Goal: Task Accomplishment & Management: Complete application form

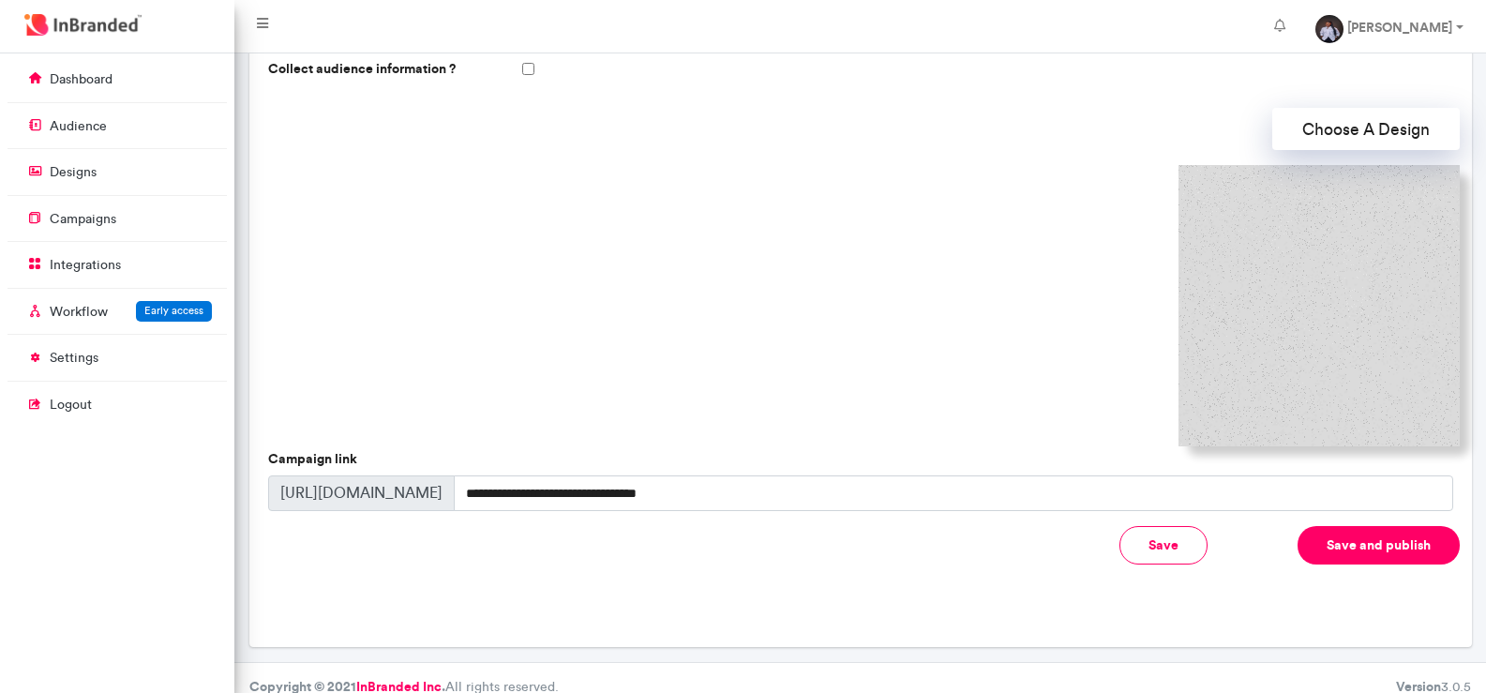
scroll to position [8, 1]
click at [1370, 118] on button "Choose A Design" at bounding box center [1366, 129] width 188 height 42
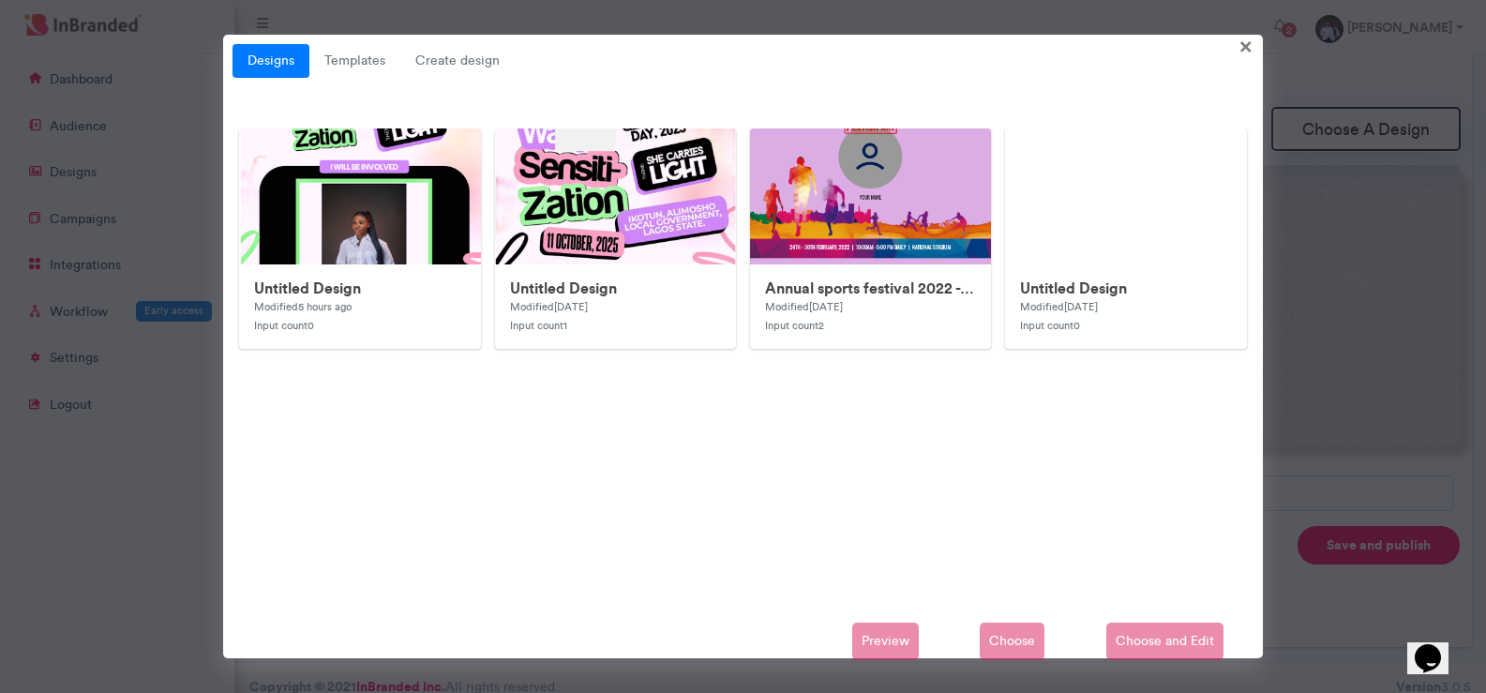
scroll to position [0, 0]
click at [317, 205] on img at bounding box center [615, 687] width 750 height 1117
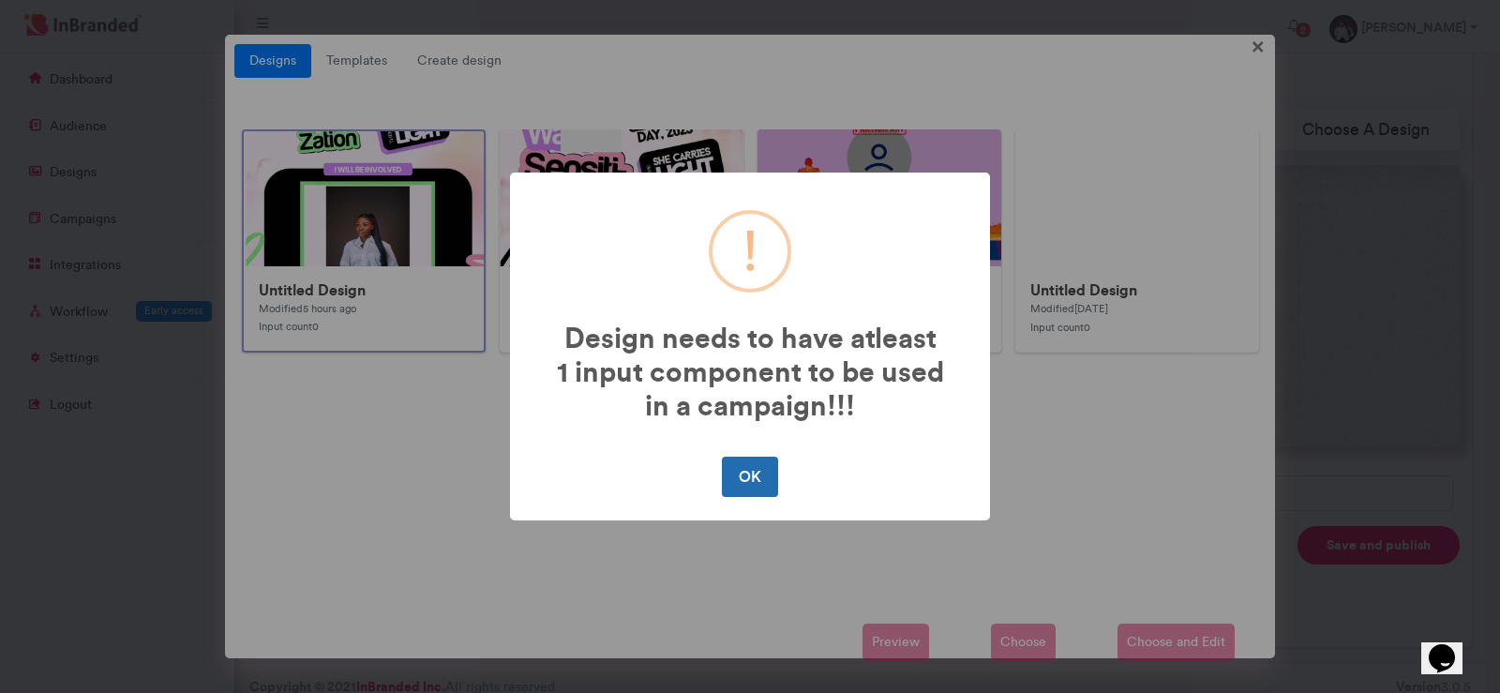
click at [759, 489] on button "OK" at bounding box center [749, 476] width 55 height 39
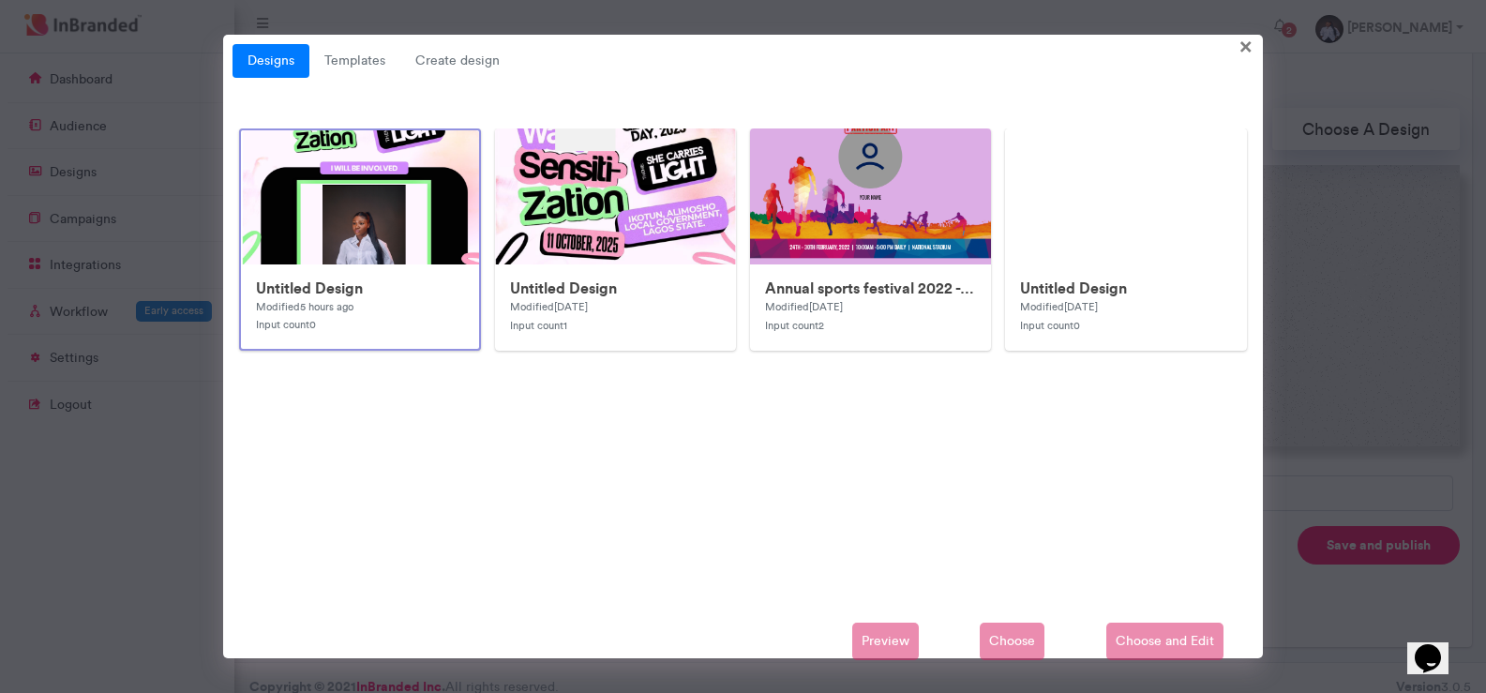
click at [1120, 653] on div "Preview Choose Choose and Edit" at bounding box center [744, 642] width 1022 height 38
click at [1249, 39] on span "×" at bounding box center [1246, 45] width 13 height 29
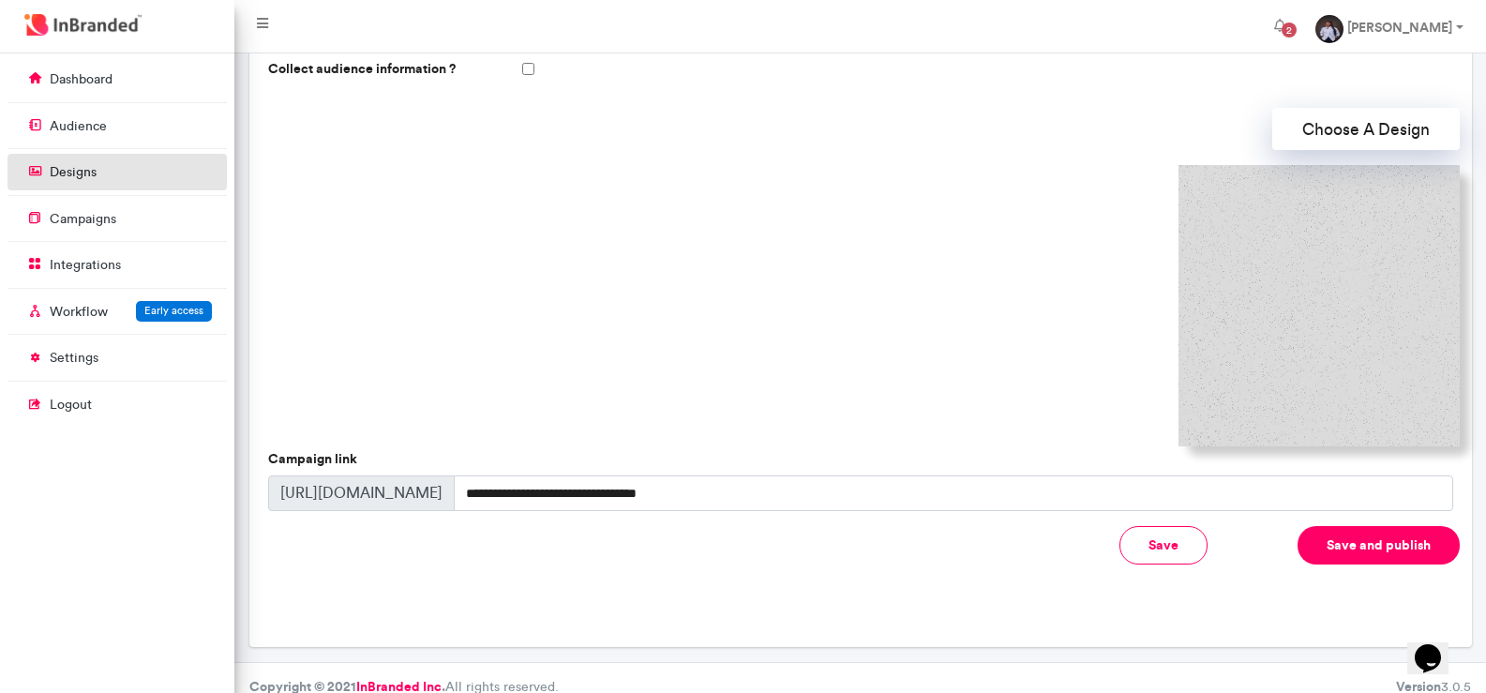
click at [98, 182] on link "designs" at bounding box center [117, 172] width 219 height 36
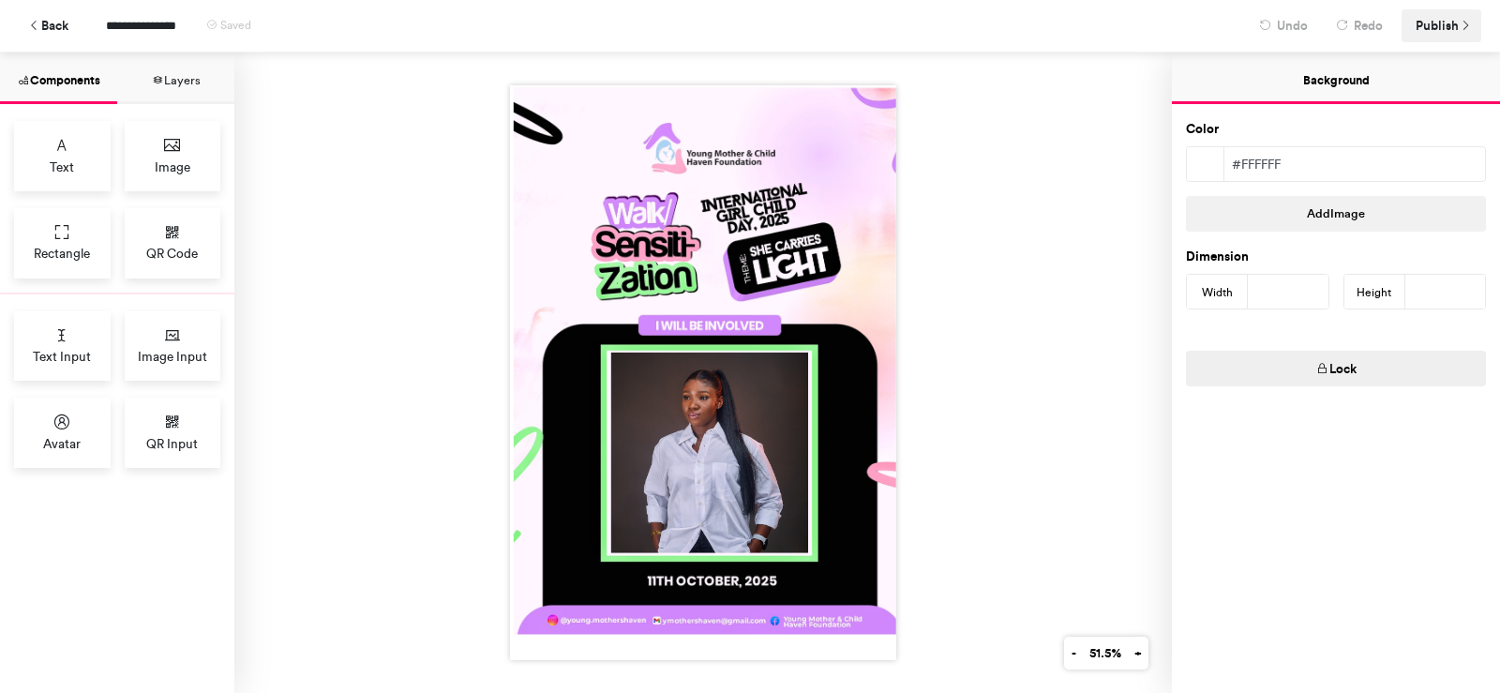
click at [1438, 35] on span "Publish" at bounding box center [1437, 25] width 43 height 33
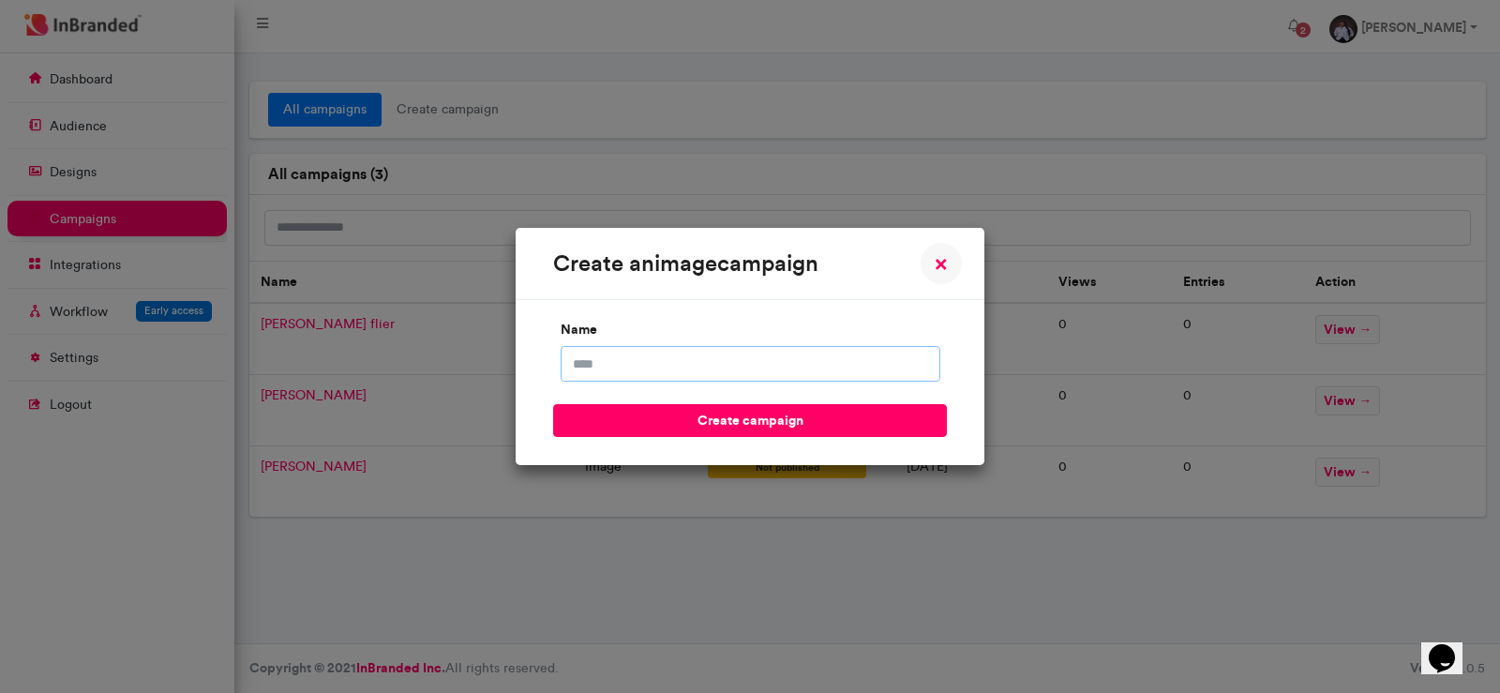
click at [712, 364] on input "name" at bounding box center [751, 364] width 380 height 36
click at [643, 364] on input "**********" at bounding box center [751, 364] width 380 height 36
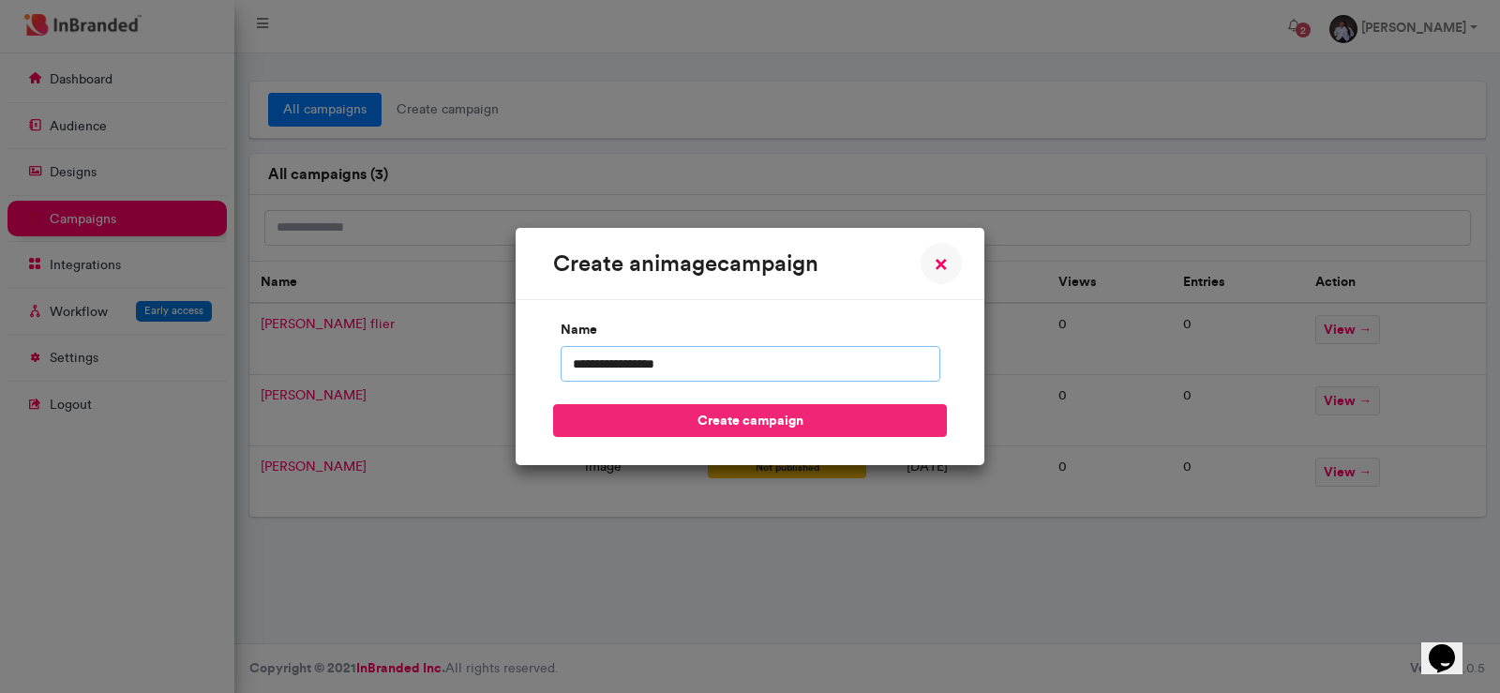
type input "**********"
click at [728, 421] on button "create campaign" at bounding box center [750, 420] width 394 height 33
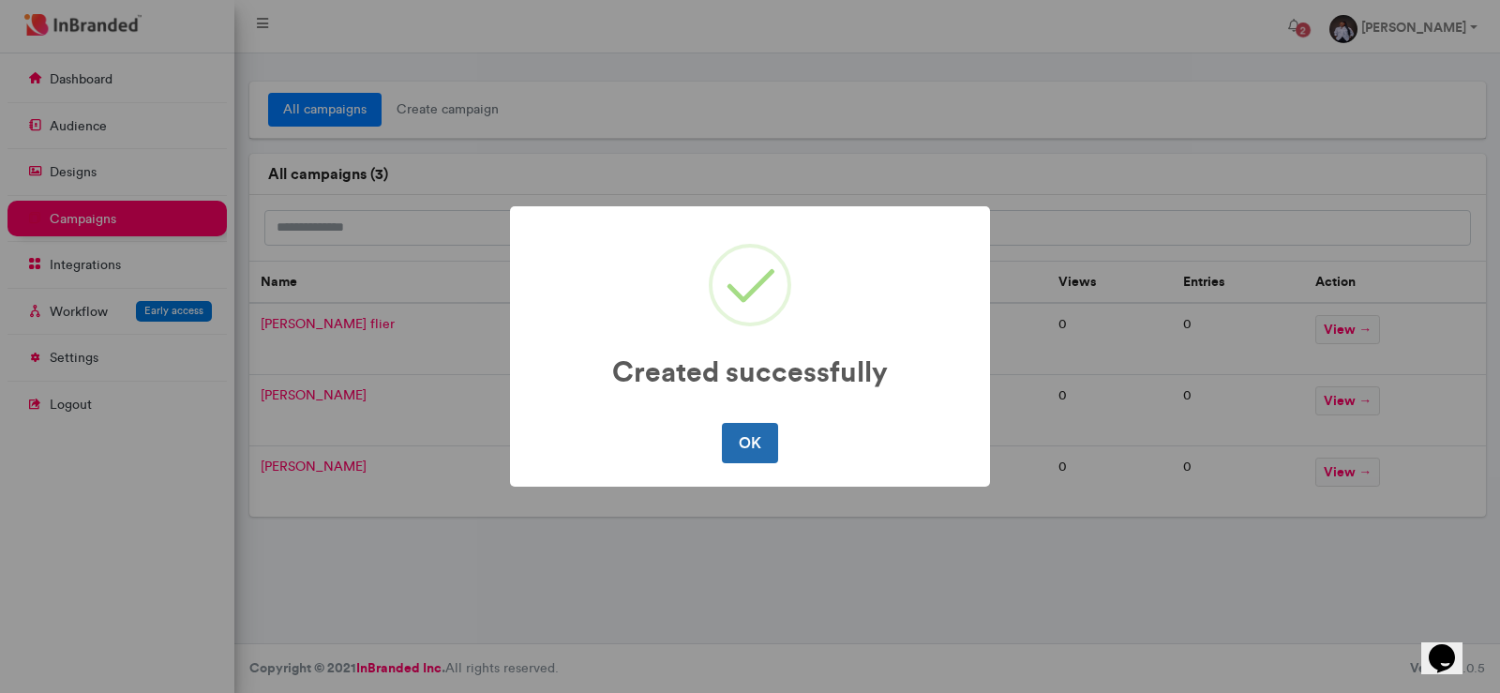
click at [758, 440] on button "OK" at bounding box center [749, 442] width 55 height 39
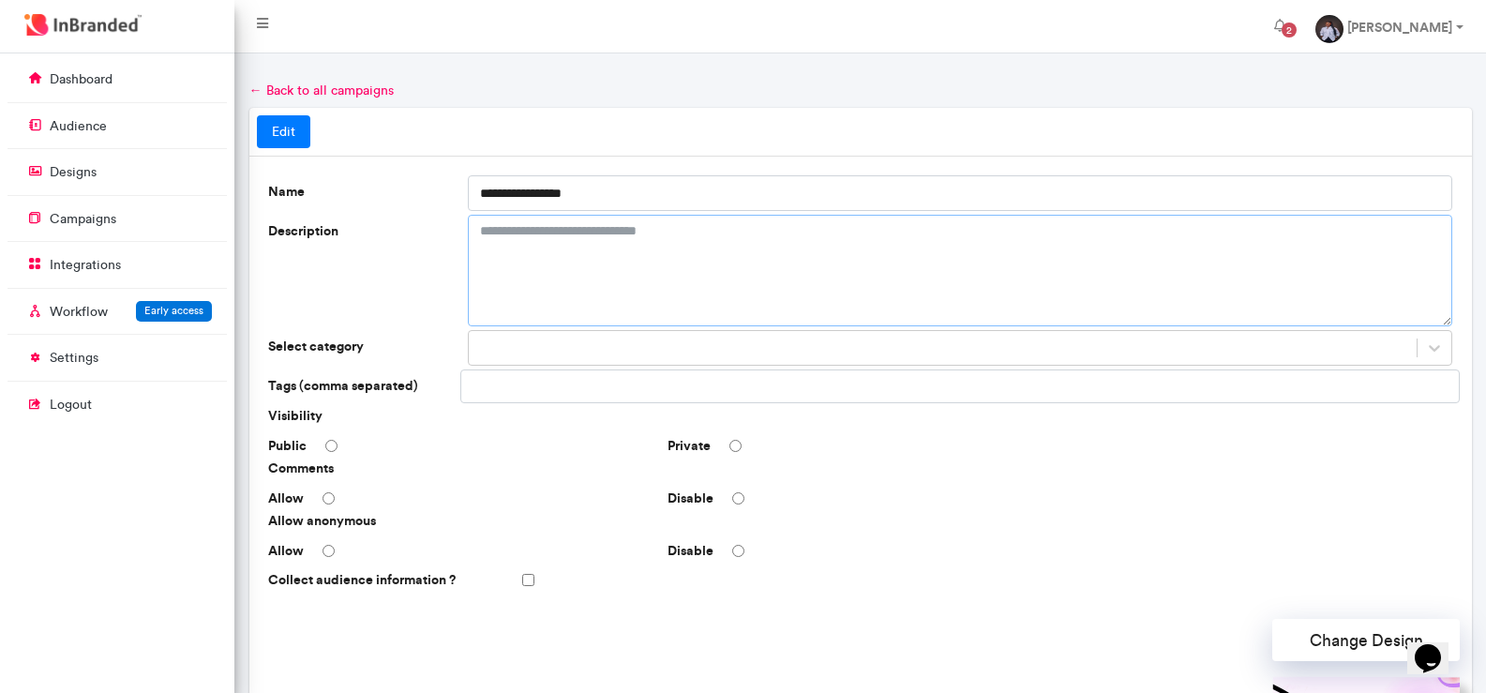
click at [541, 235] on textarea "Description" at bounding box center [960, 271] width 985 height 112
click at [654, 230] on textarea "**********" at bounding box center [960, 271] width 985 height 112
type textarea "**********"
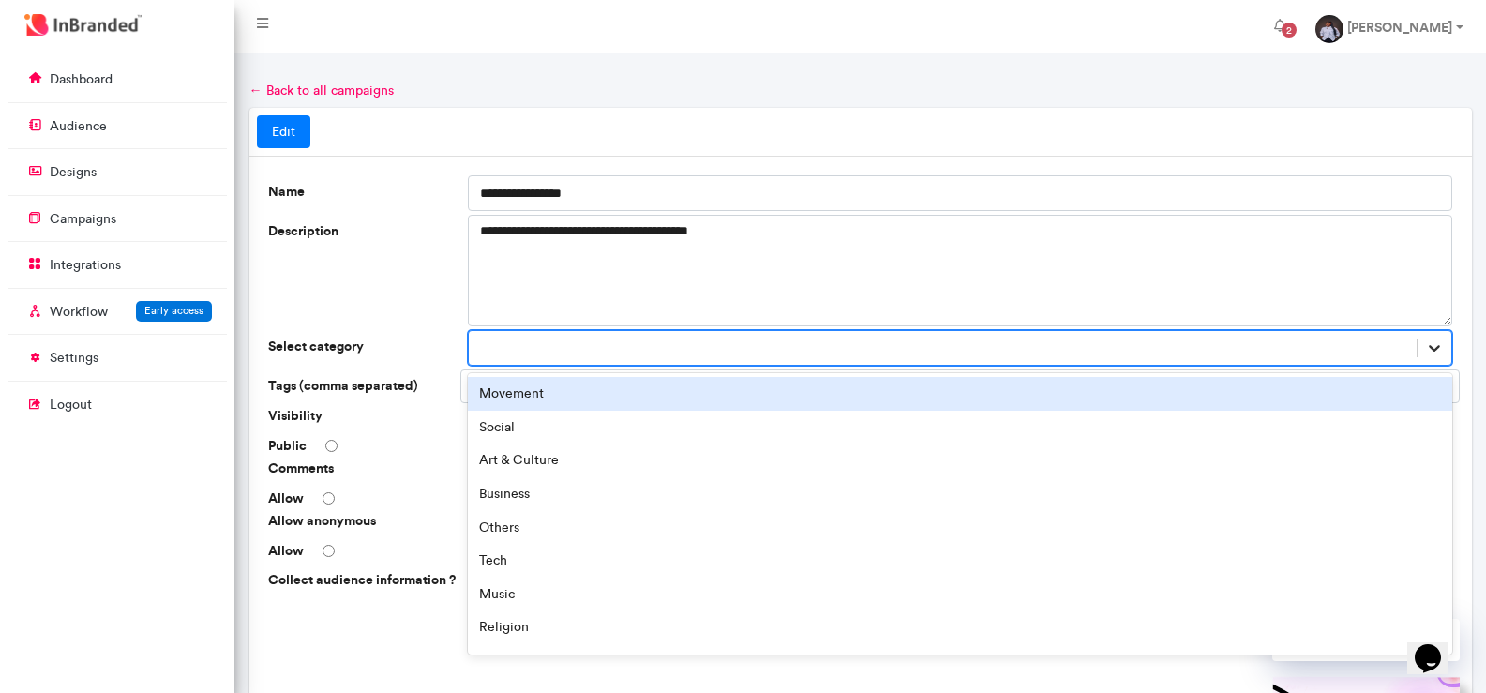
click at [1427, 346] on icon at bounding box center [1434, 347] width 19 height 19
click at [1121, 401] on div "Movement" at bounding box center [960, 394] width 985 height 34
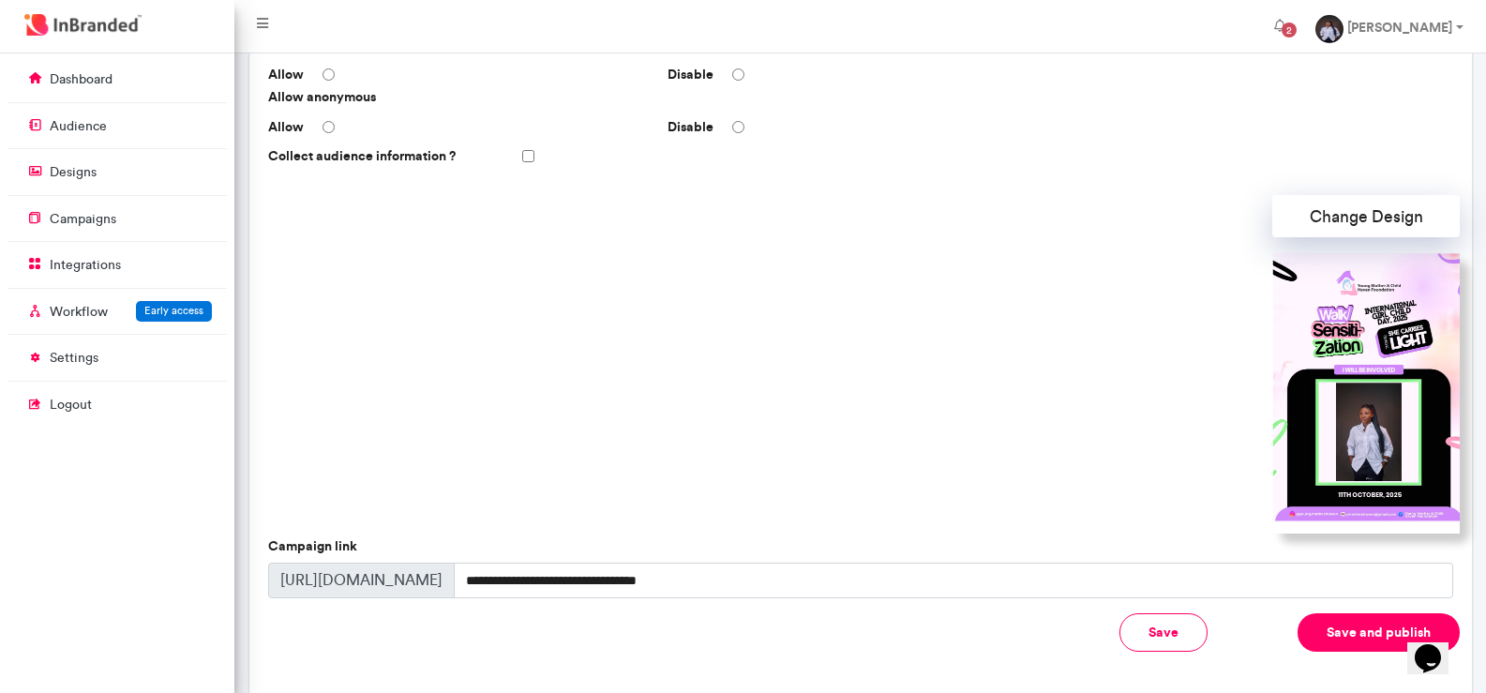
scroll to position [426, 0]
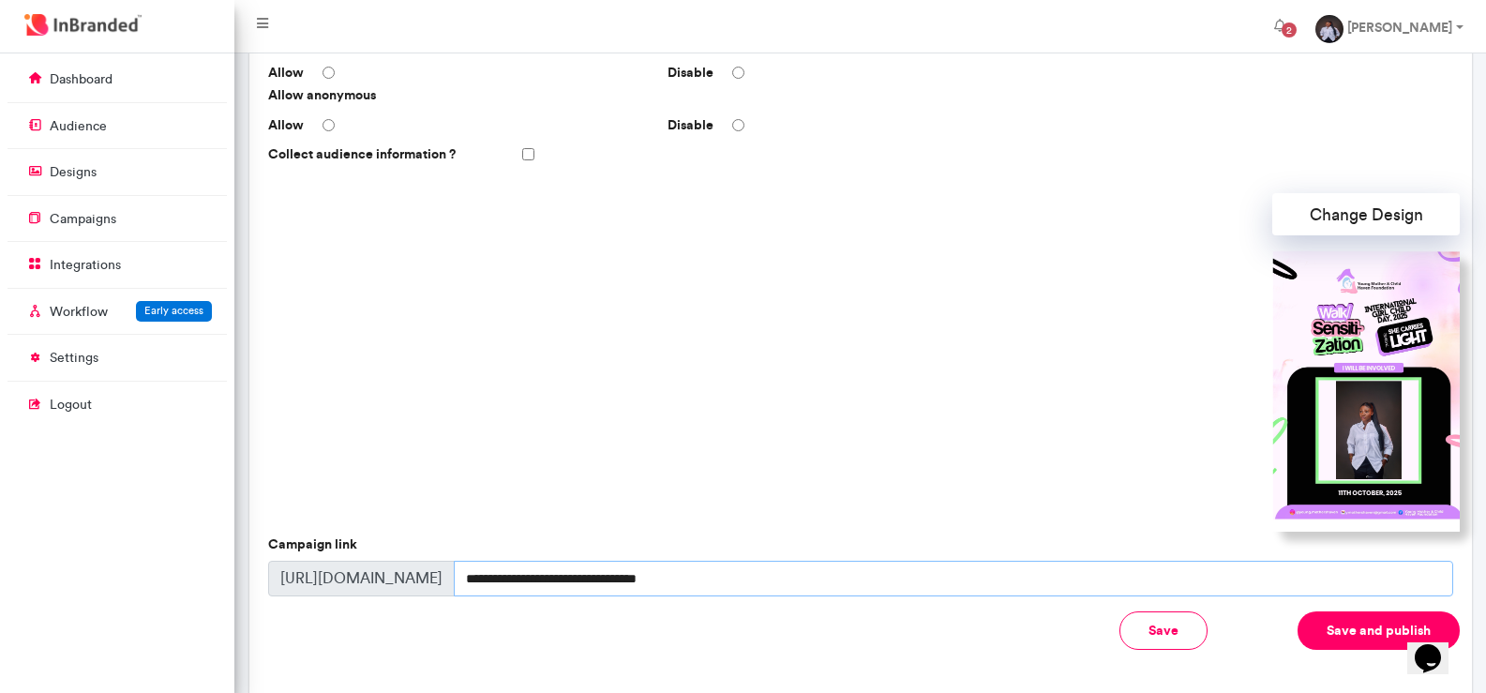
click at [893, 581] on input "**********" at bounding box center [954, 579] width 1000 height 36
type input "*"
click at [1379, 638] on button "Save and publish" at bounding box center [1379, 630] width 162 height 38
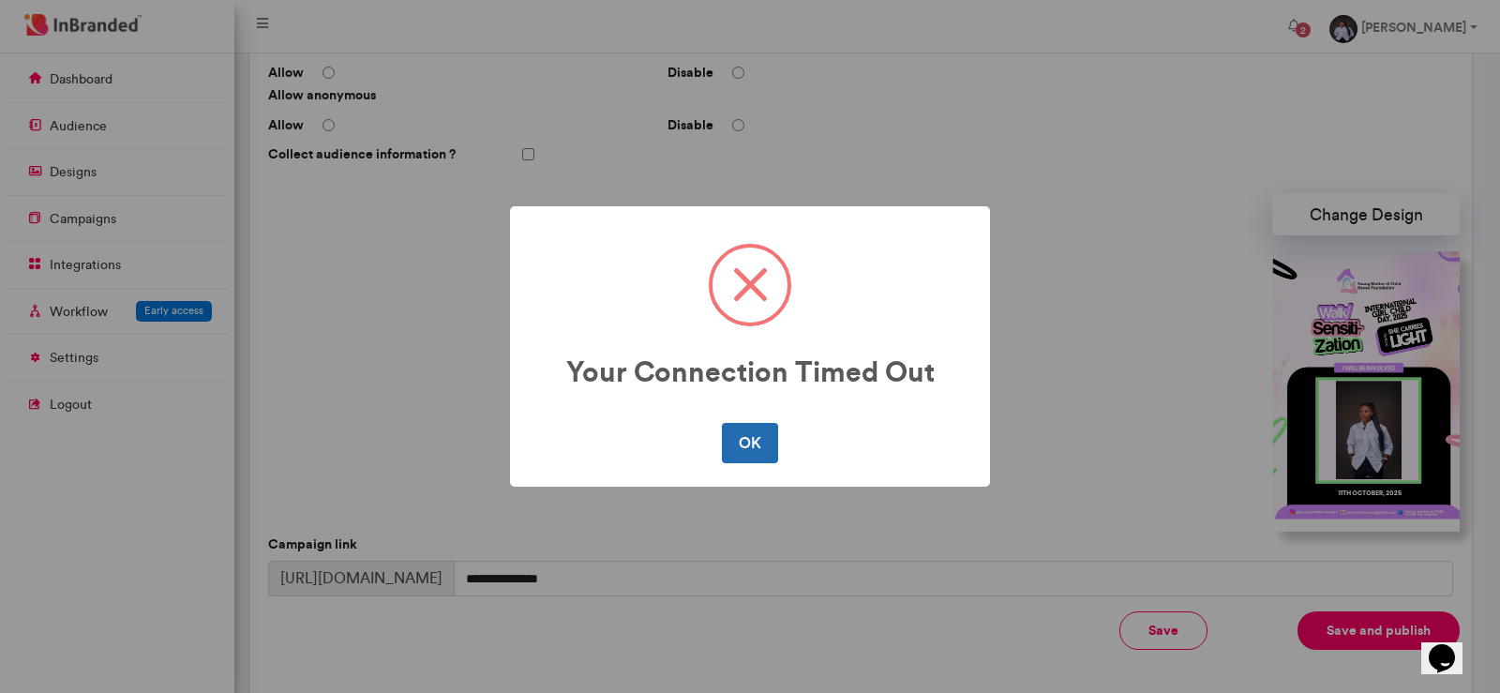
click at [757, 425] on button "OK" at bounding box center [749, 442] width 55 height 39
type input "**********"
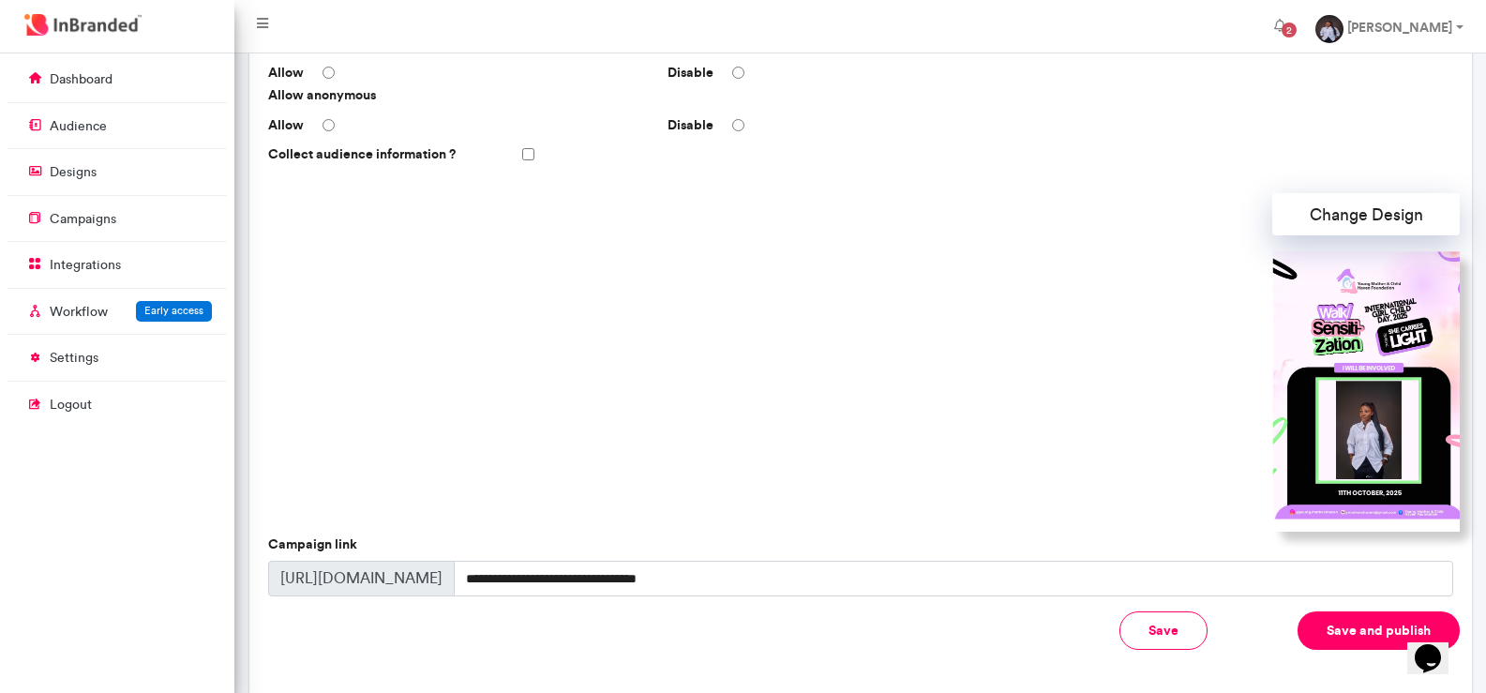
click at [1120, 298] on div at bounding box center [860, 390] width 1199 height 281
click at [1325, 634] on button "Save and publish" at bounding box center [1379, 630] width 162 height 38
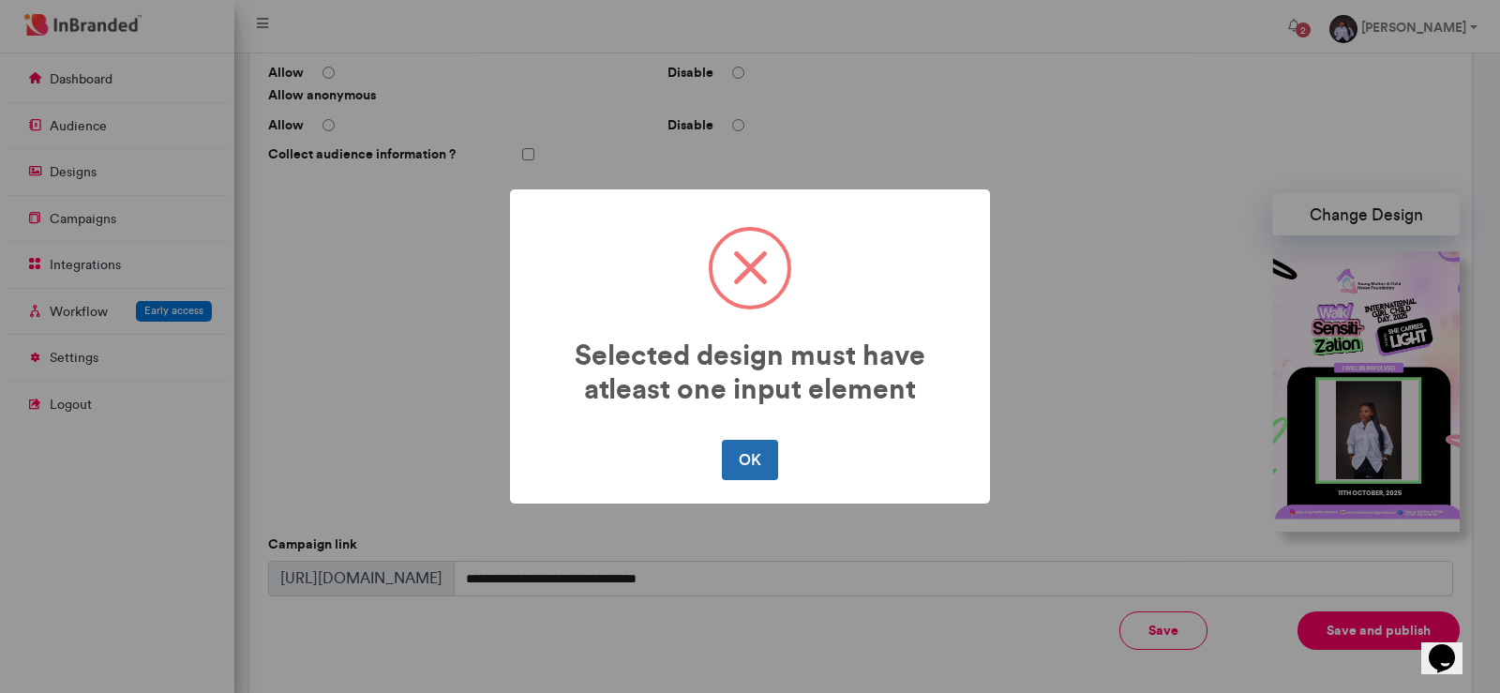
click at [753, 474] on button "OK" at bounding box center [749, 459] width 55 height 39
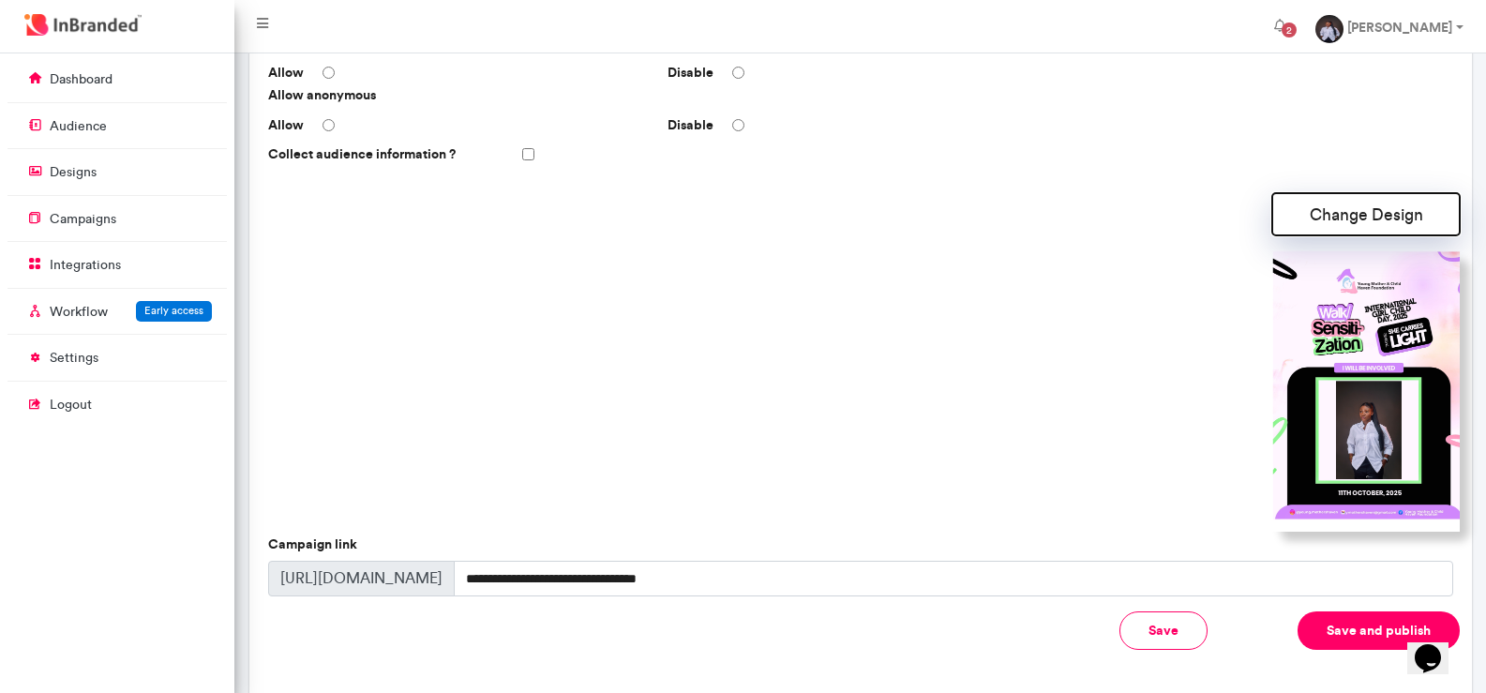
click at [1334, 230] on button "Change Design" at bounding box center [1366, 214] width 188 height 42
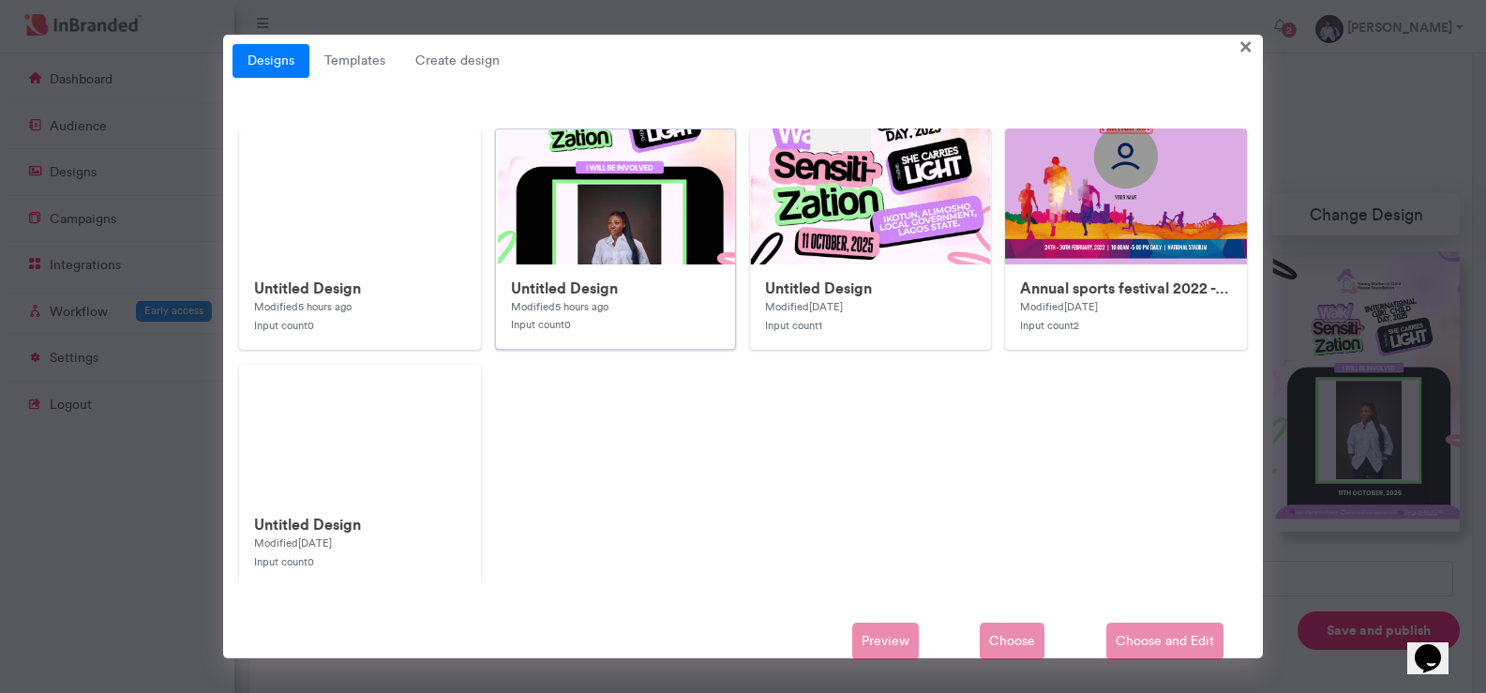
click at [635, 257] on img at bounding box center [871, 687] width 750 height 1117
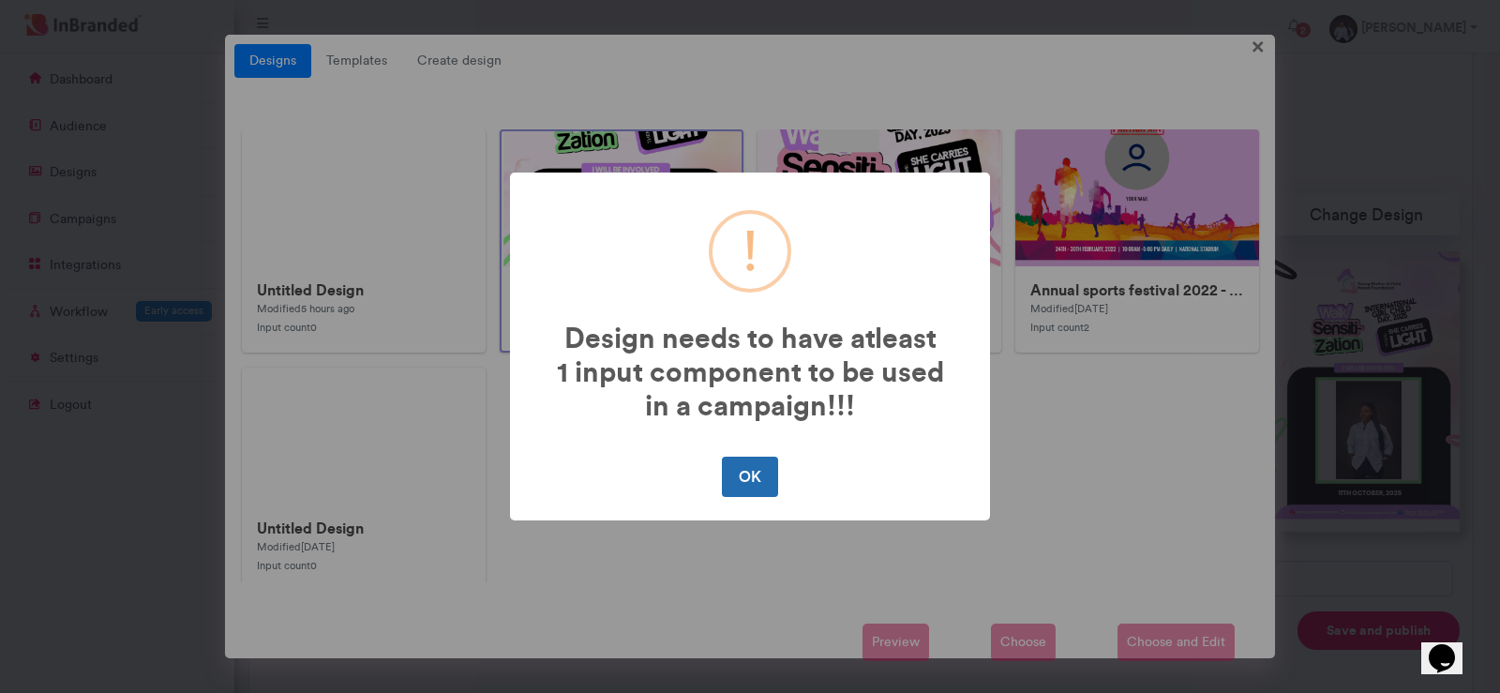
click at [729, 474] on button "OK" at bounding box center [749, 476] width 55 height 39
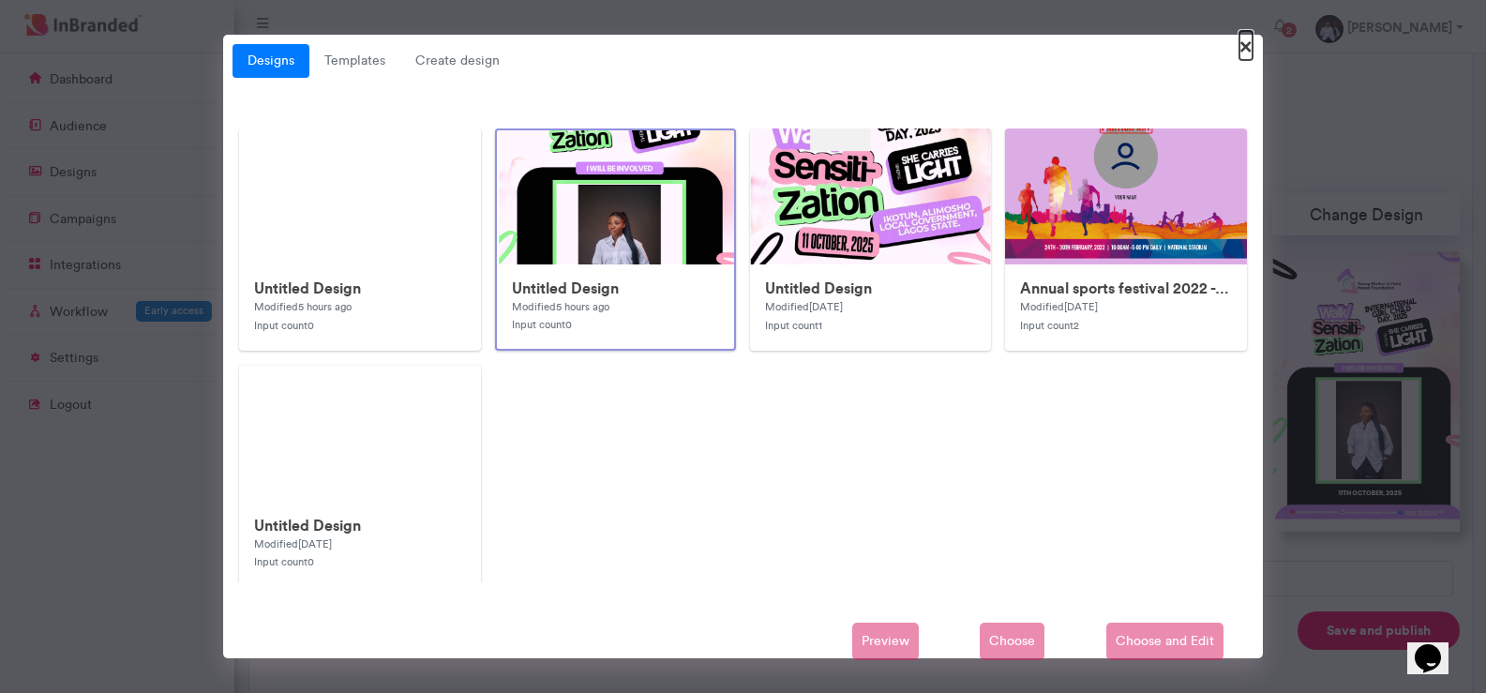
click at [1244, 57] on span "×" at bounding box center [1246, 45] width 13 height 29
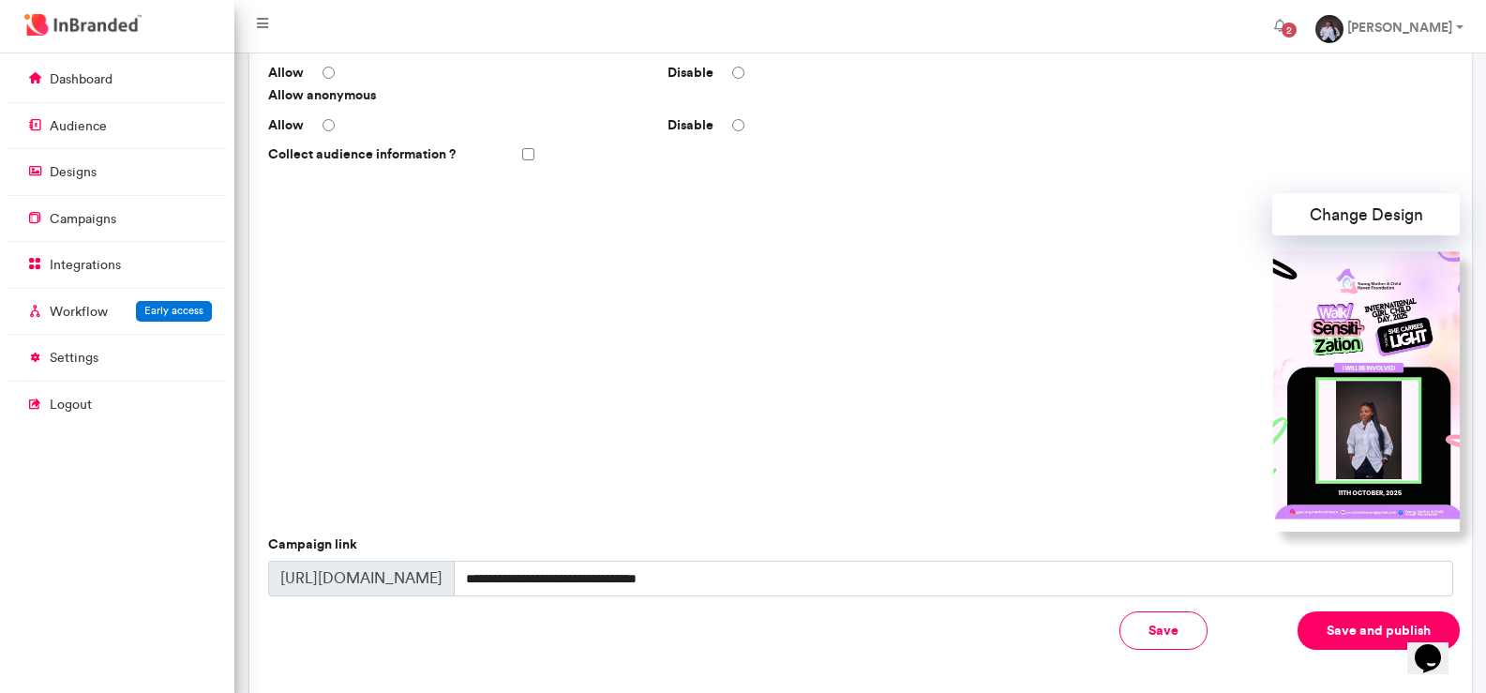
click at [1387, 398] on img at bounding box center [1365, 390] width 189 height 281
click at [1374, 215] on button "Change Design" at bounding box center [1366, 214] width 188 height 42
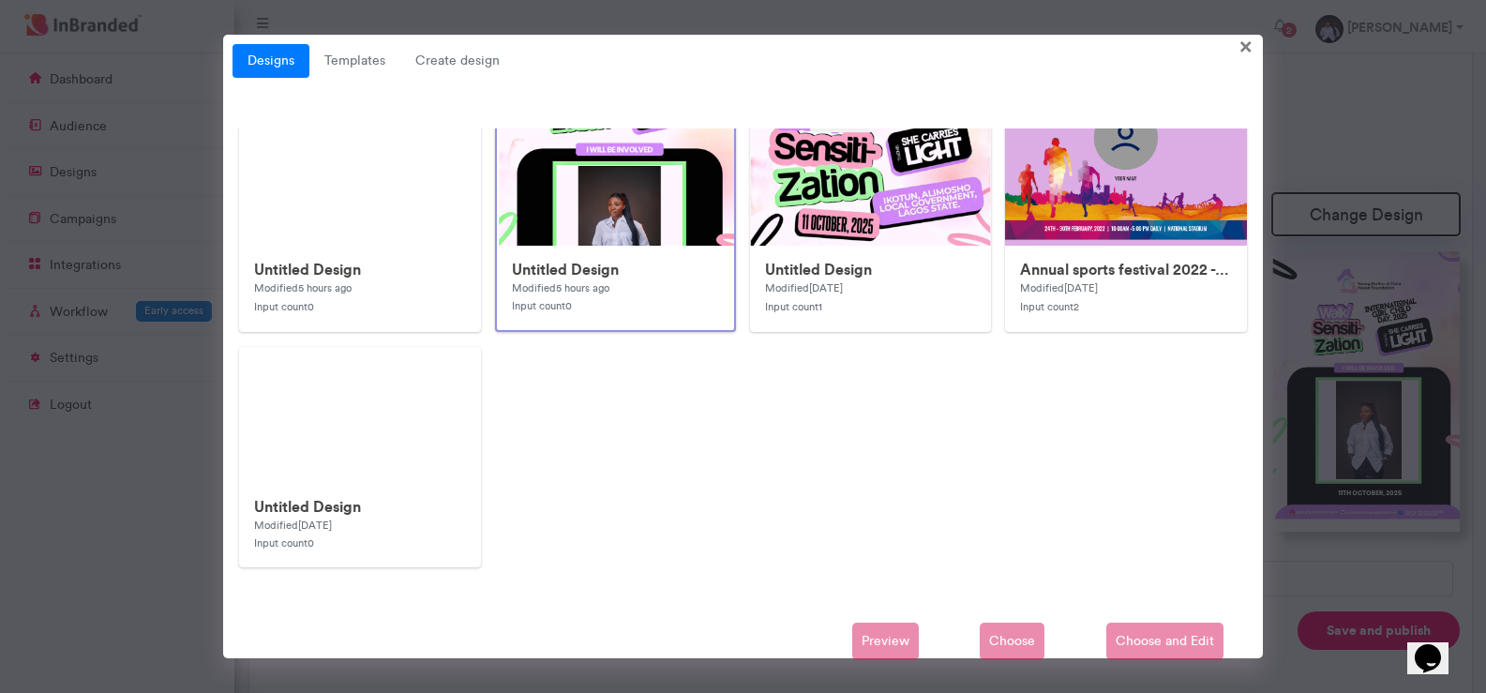
scroll to position [0, 0]
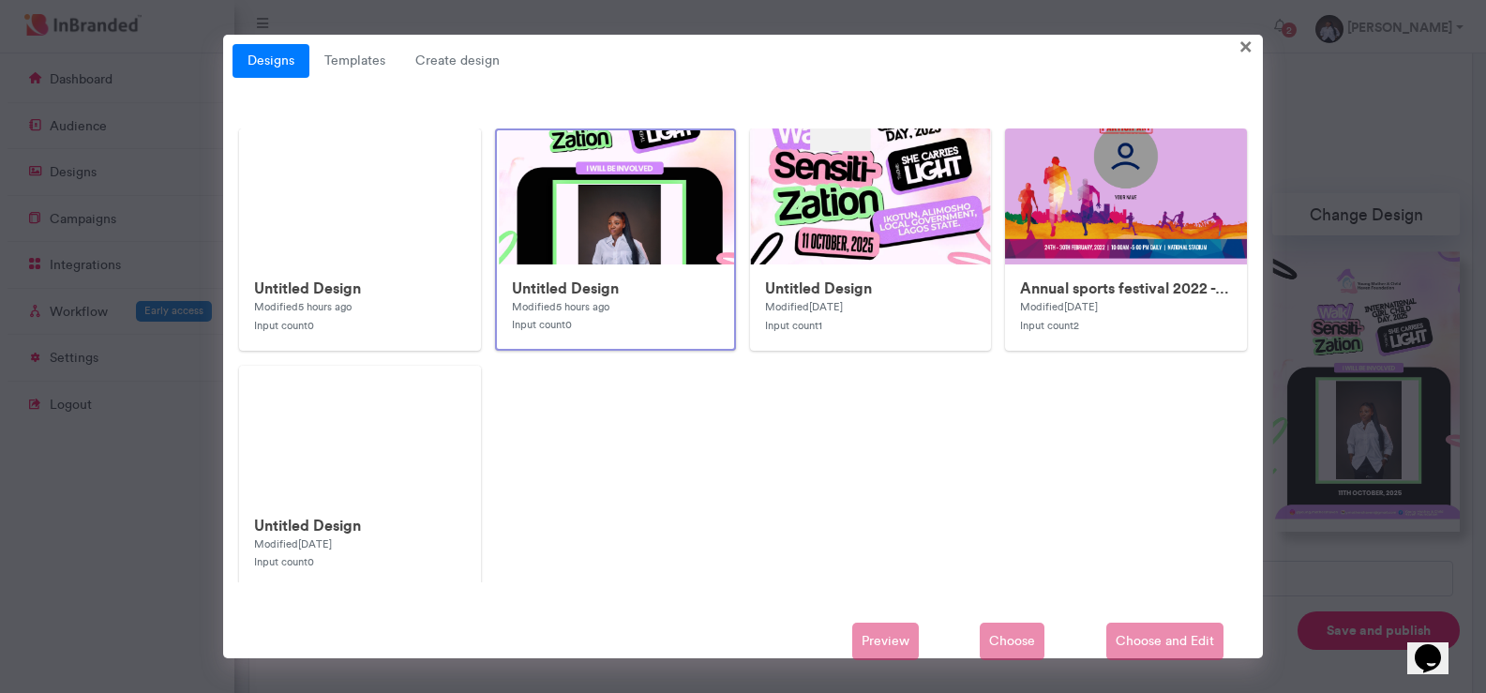
click at [1137, 657] on div "Preview Choose Choose and Edit" at bounding box center [744, 642] width 1022 height 38
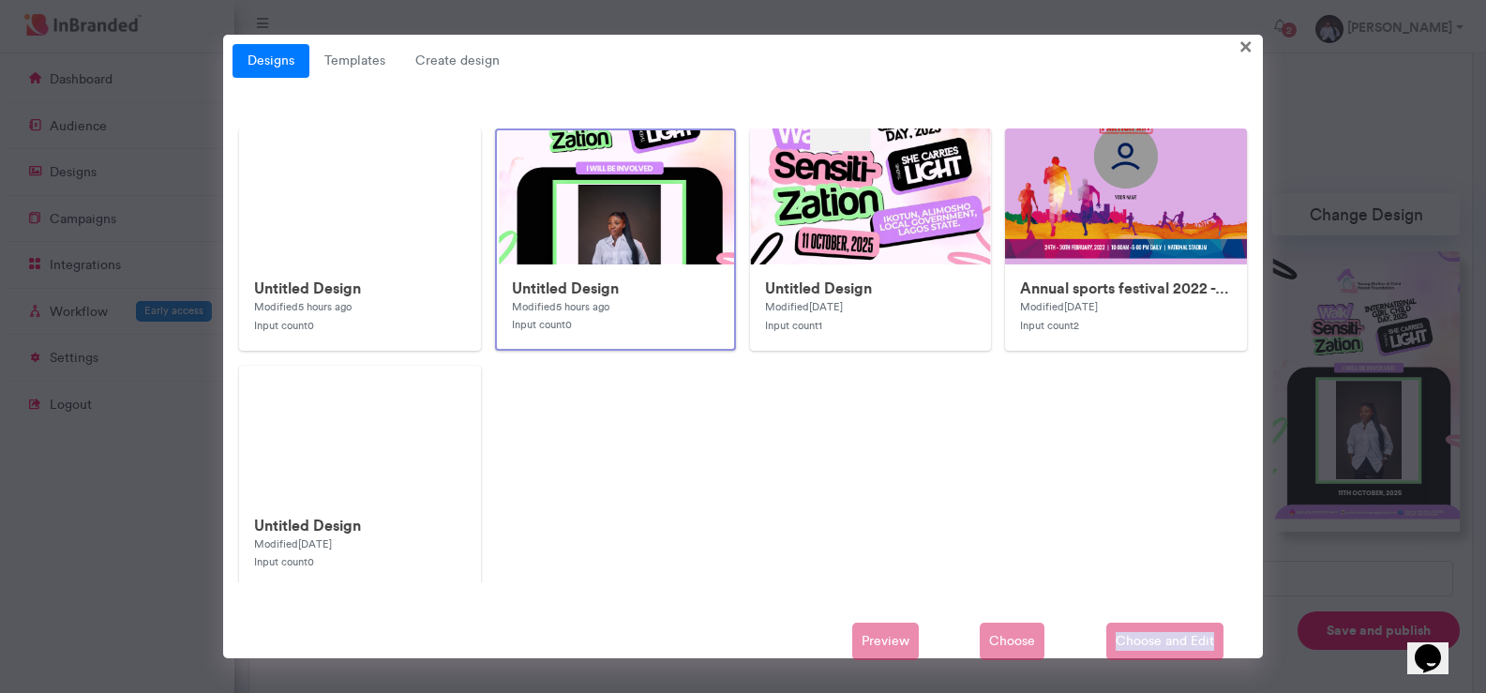
click at [1137, 657] on div "Preview Choose Choose and Edit" at bounding box center [744, 642] width 1022 height 38
click at [1243, 47] on span "×" at bounding box center [1246, 45] width 13 height 29
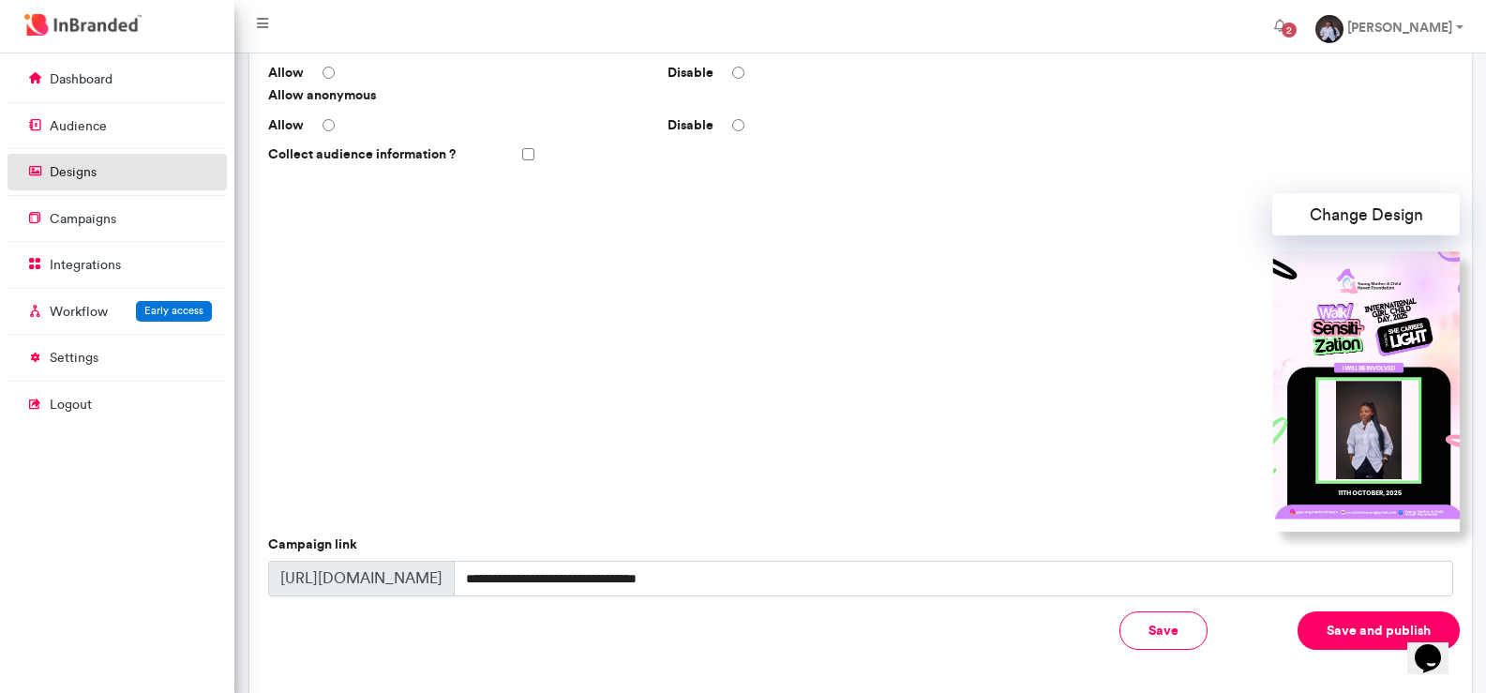
click at [62, 162] on link "designs" at bounding box center [117, 172] width 219 height 36
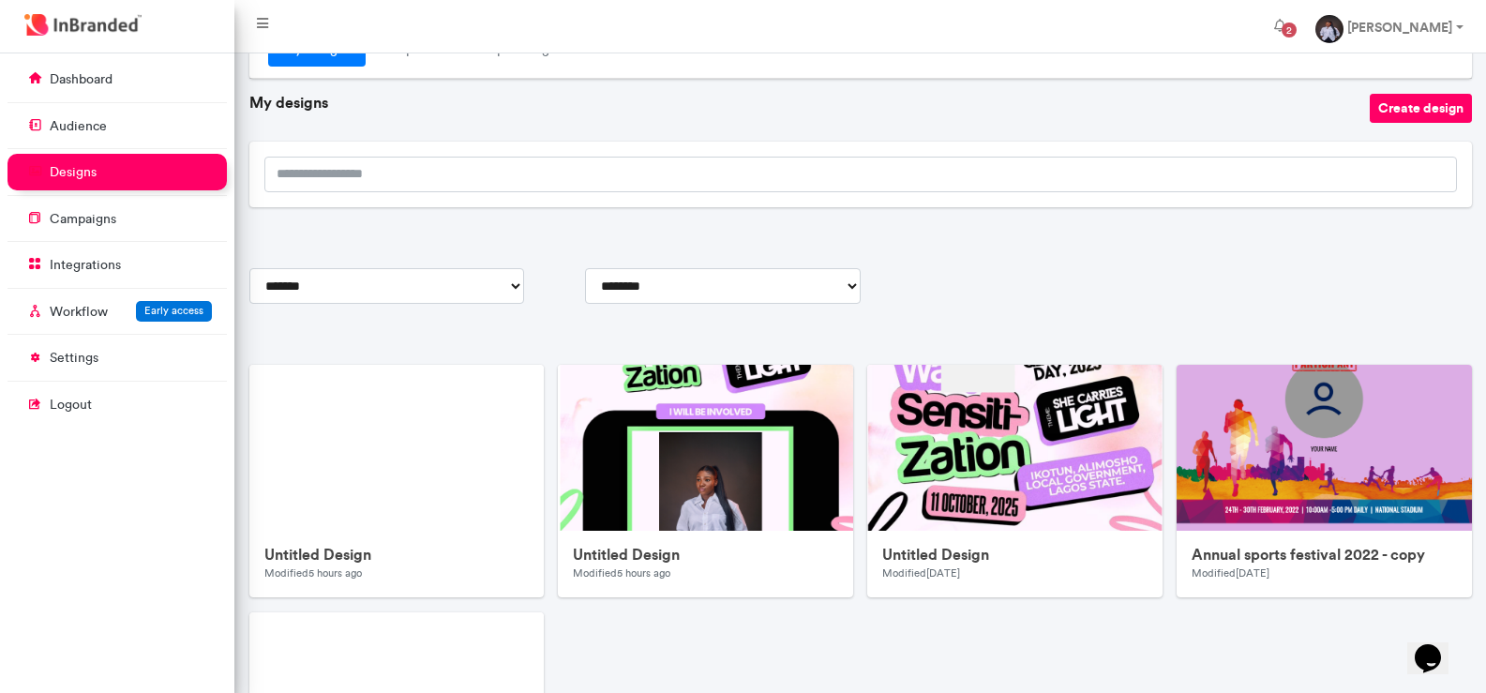
scroll to position [346, 0]
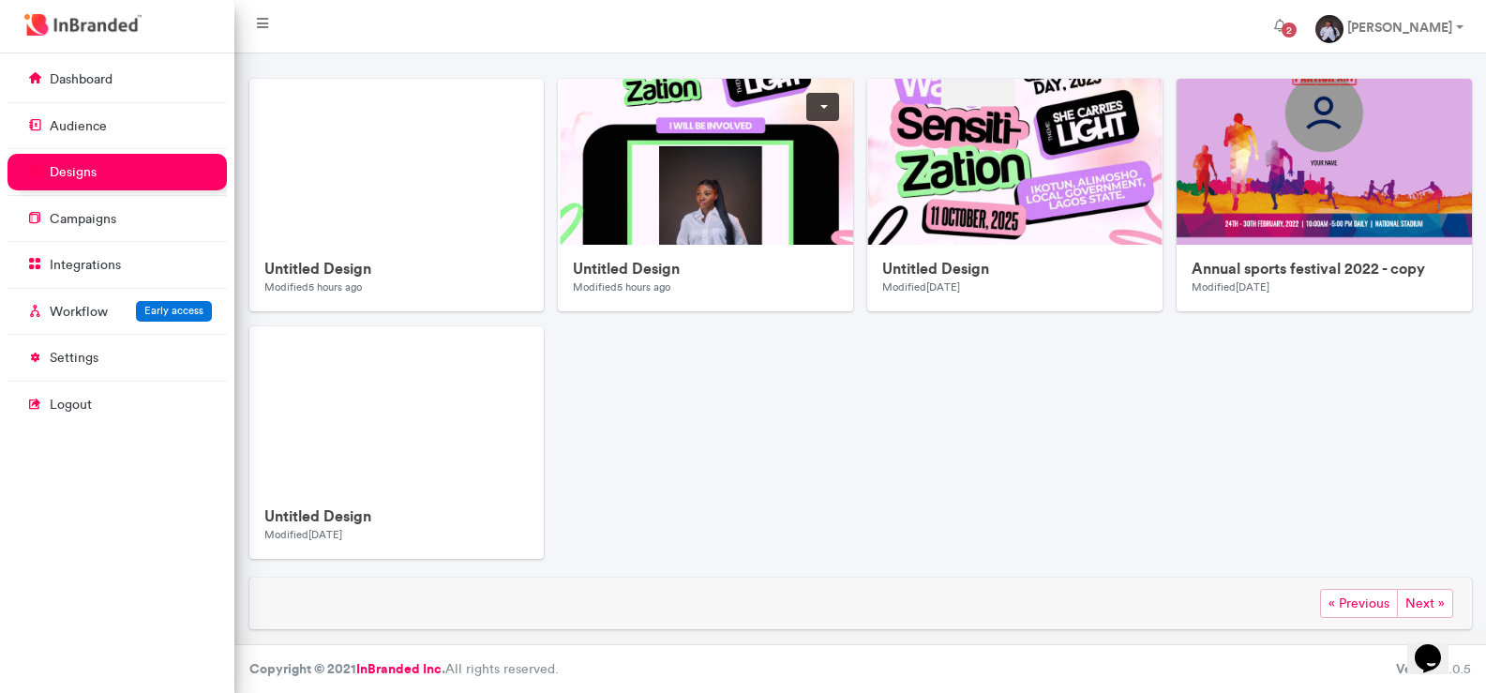
click at [639, 173] on img at bounding box center [933, 637] width 750 height 1117
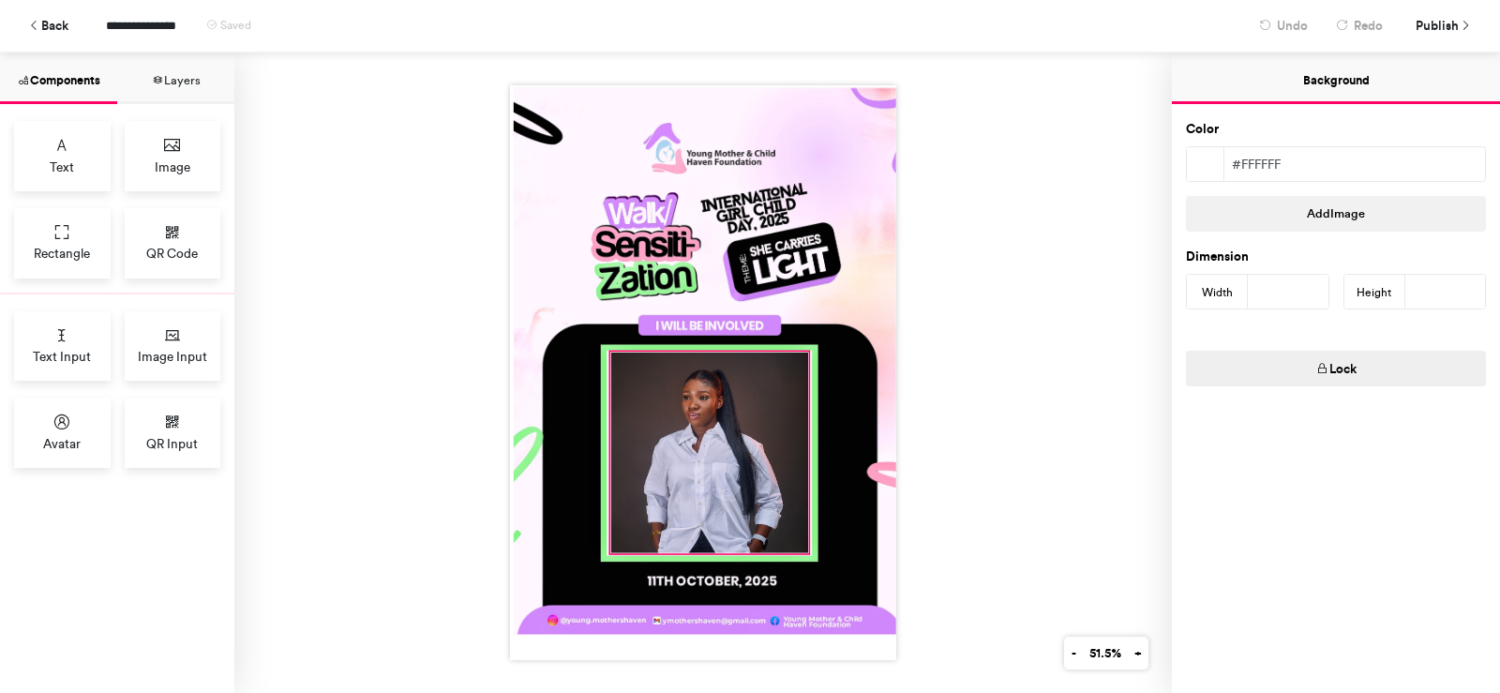
click at [712, 464] on div at bounding box center [710, 453] width 198 height 201
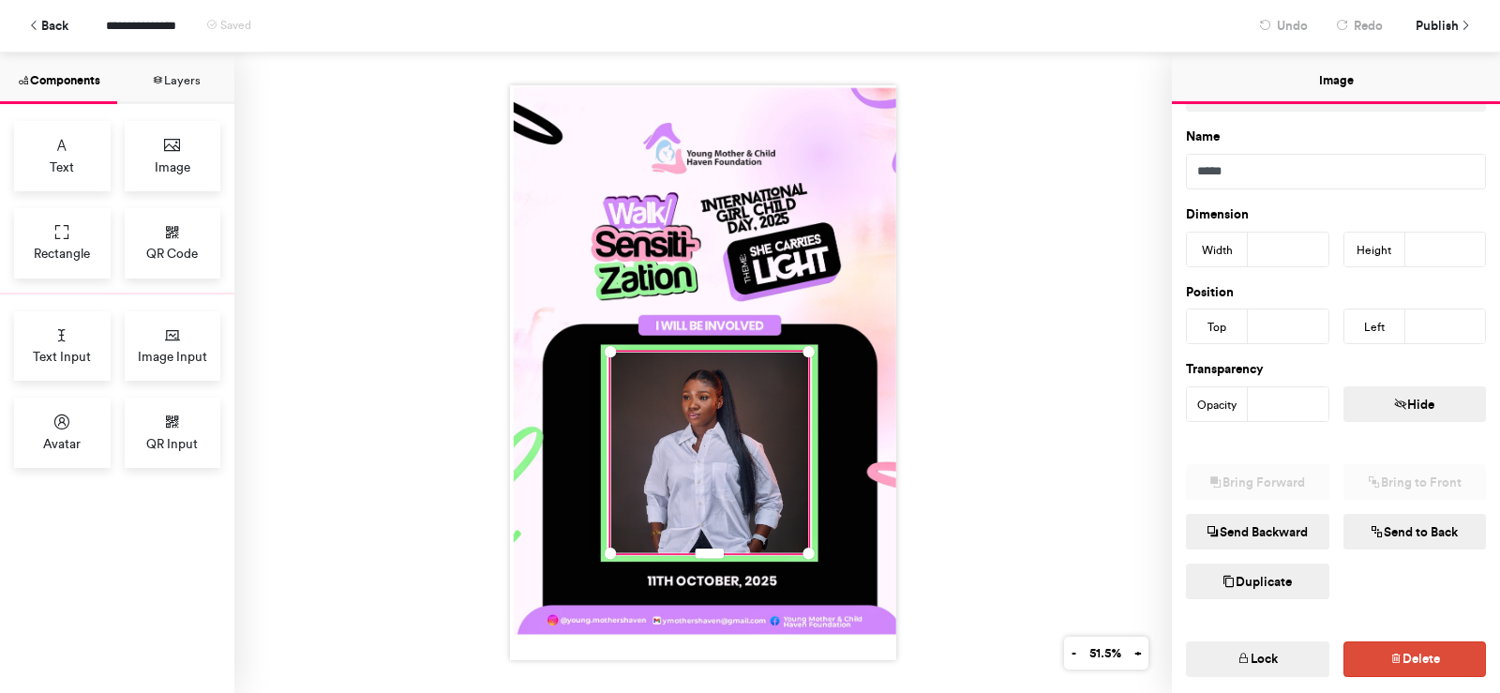
scroll to position [226, 0]
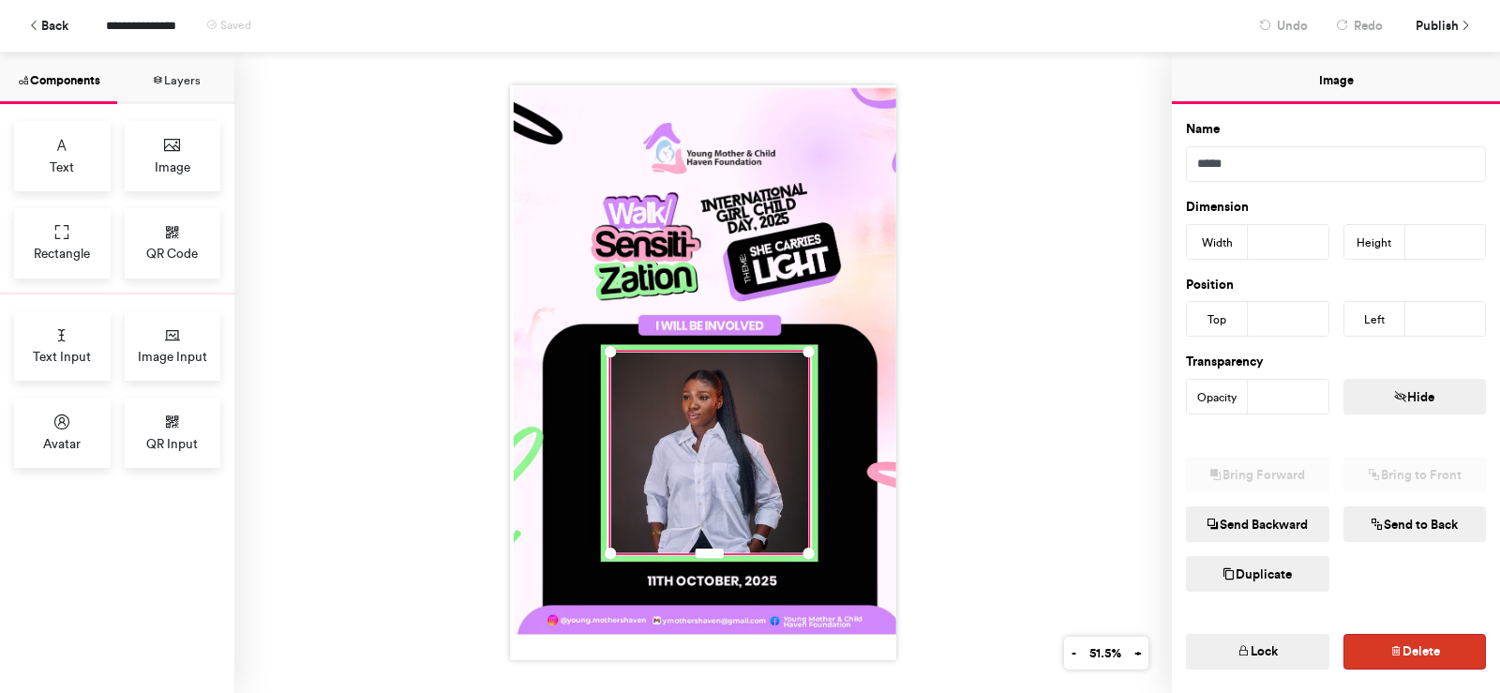
click at [1369, 662] on button "Delete" at bounding box center [1415, 652] width 143 height 36
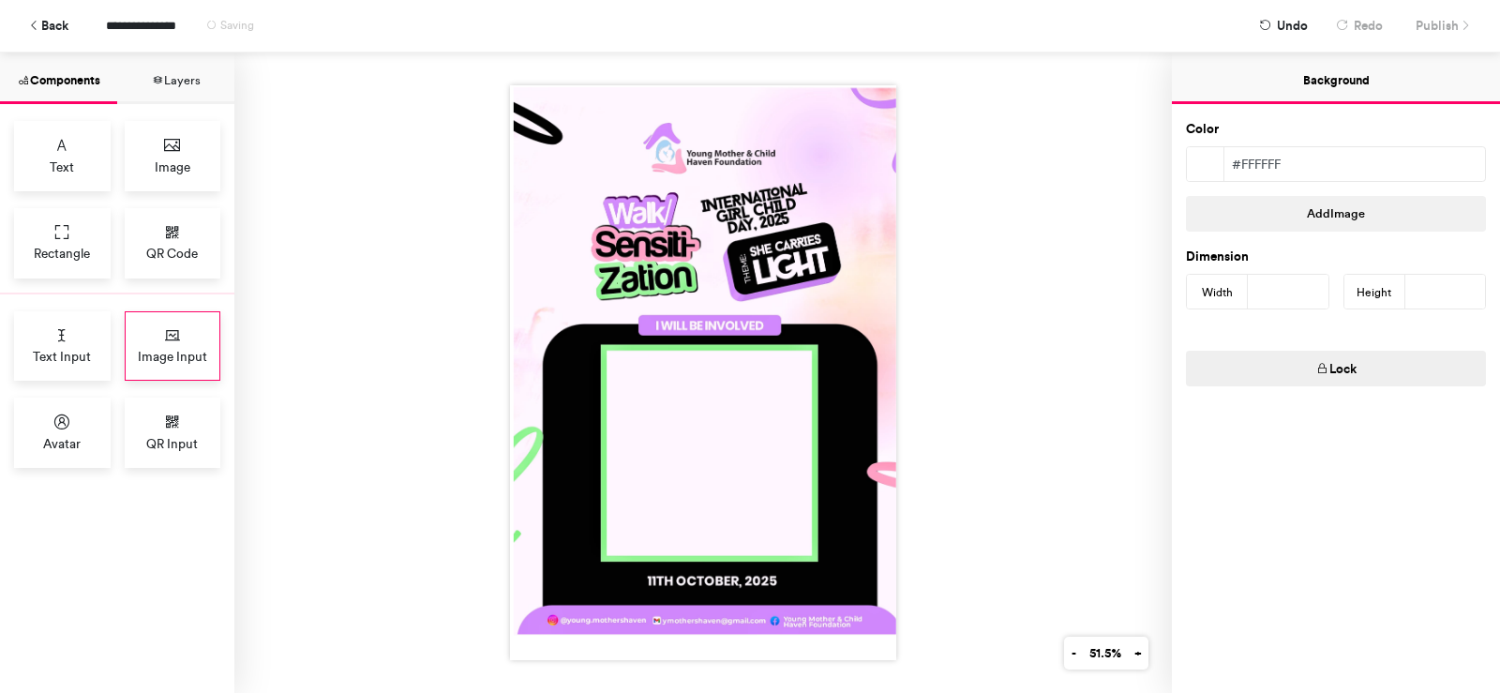
click at [169, 340] on icon at bounding box center [172, 335] width 19 height 19
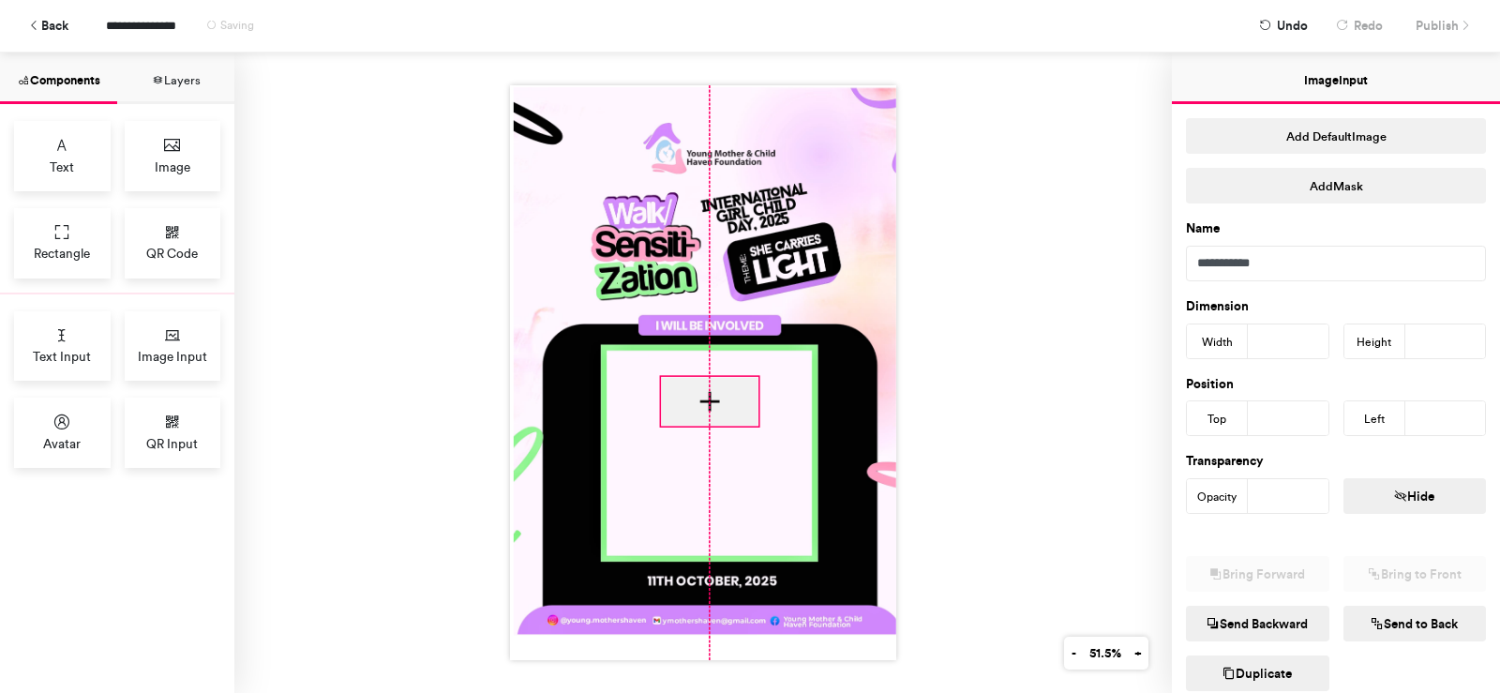
drag, startPoint x: 676, startPoint y: 239, endPoint x: 731, endPoint y: 389, distance: 159.9
click at [731, 389] on div at bounding box center [710, 401] width 97 height 48
type input "***"
drag, startPoint x: 713, startPoint y: 422, endPoint x: 709, endPoint y: 484, distance: 62.0
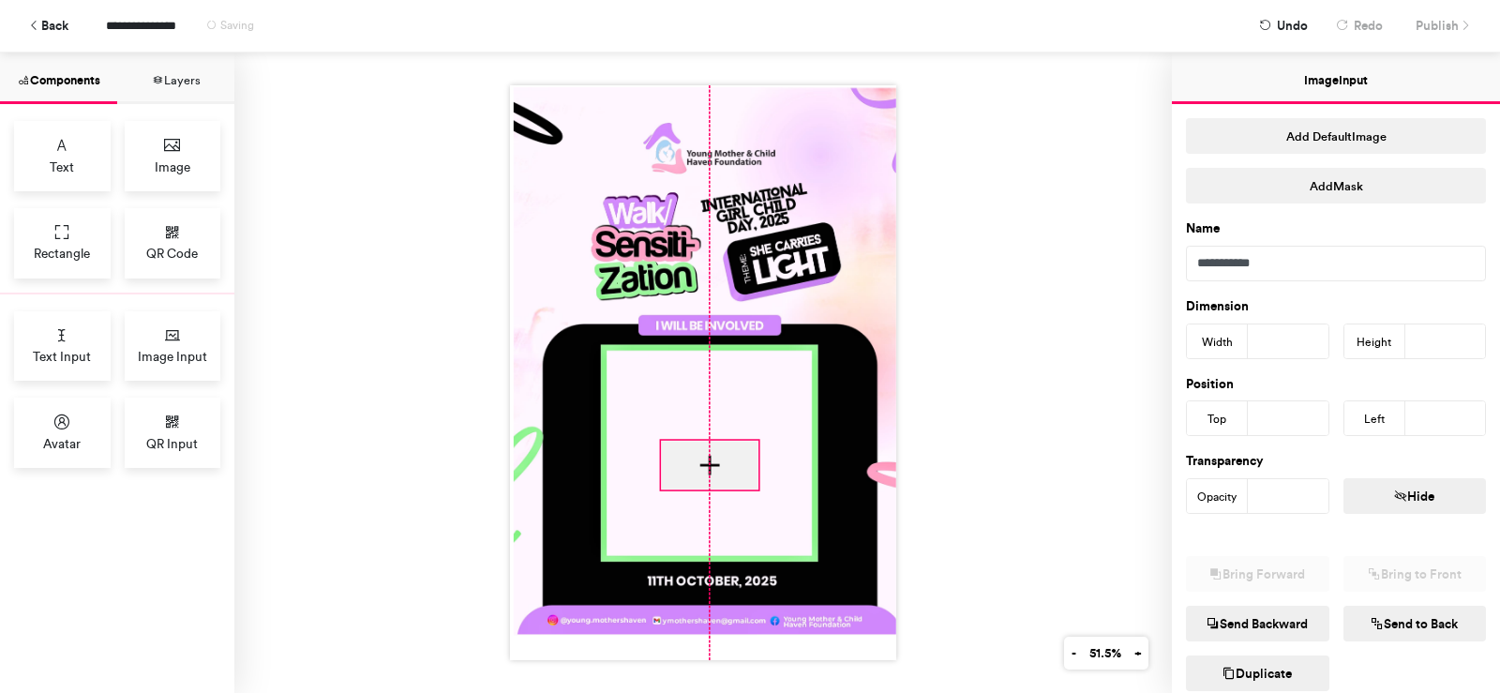
click at [709, 484] on div at bounding box center [703, 372] width 386 height 575
type input "***"
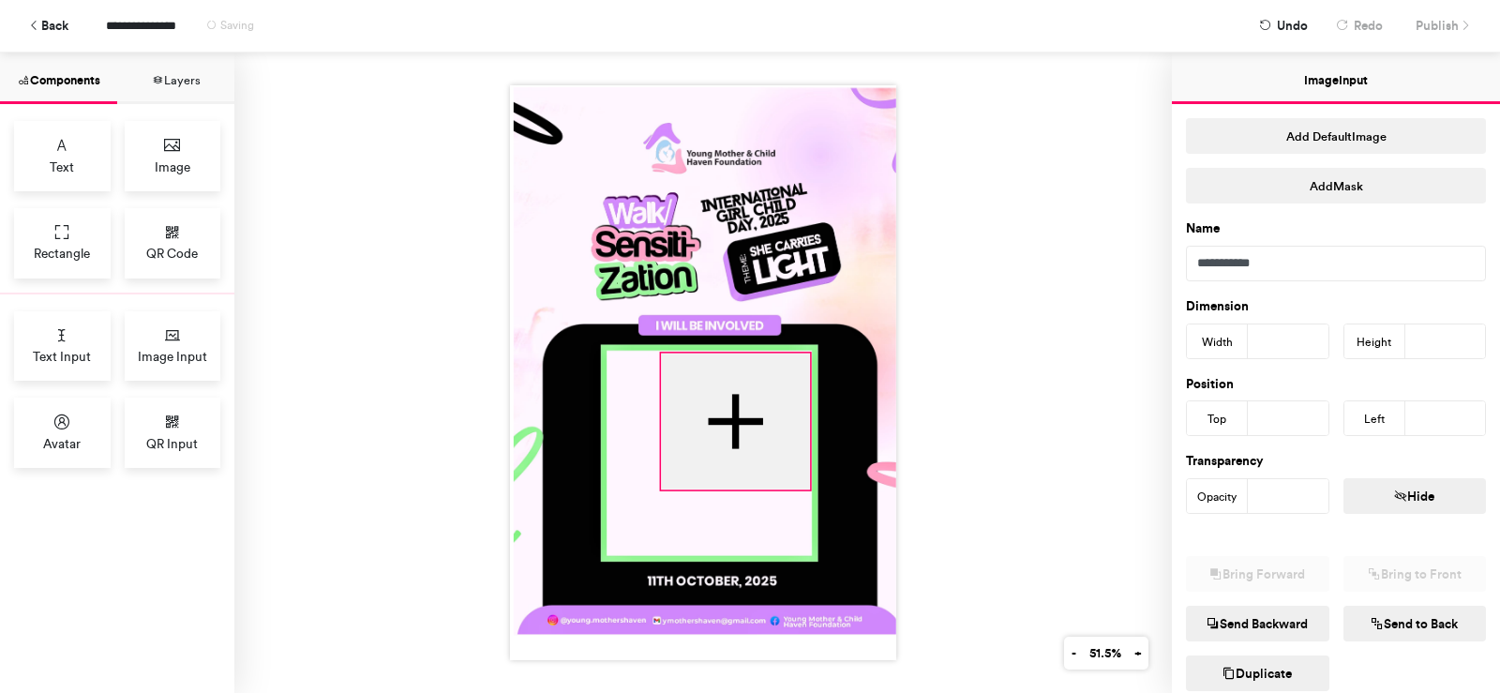
drag, startPoint x: 749, startPoint y: 432, endPoint x: 801, endPoint y: 345, distance: 101.3
click at [801, 345] on div at bounding box center [703, 372] width 386 height 575
type input "***"
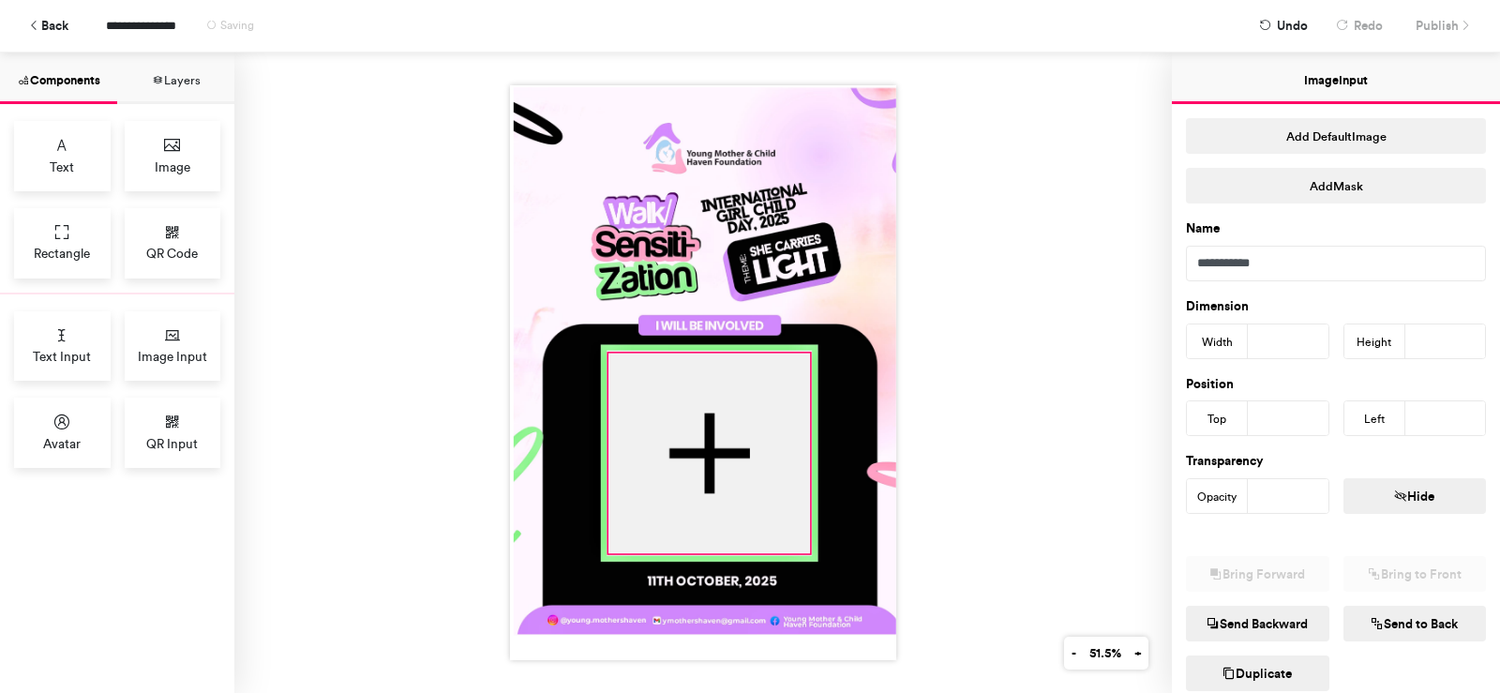
drag, startPoint x: 654, startPoint y: 487, endPoint x: 601, endPoint y: 550, distance: 82.6
click at [601, 550] on div at bounding box center [703, 372] width 386 height 575
type input "***"
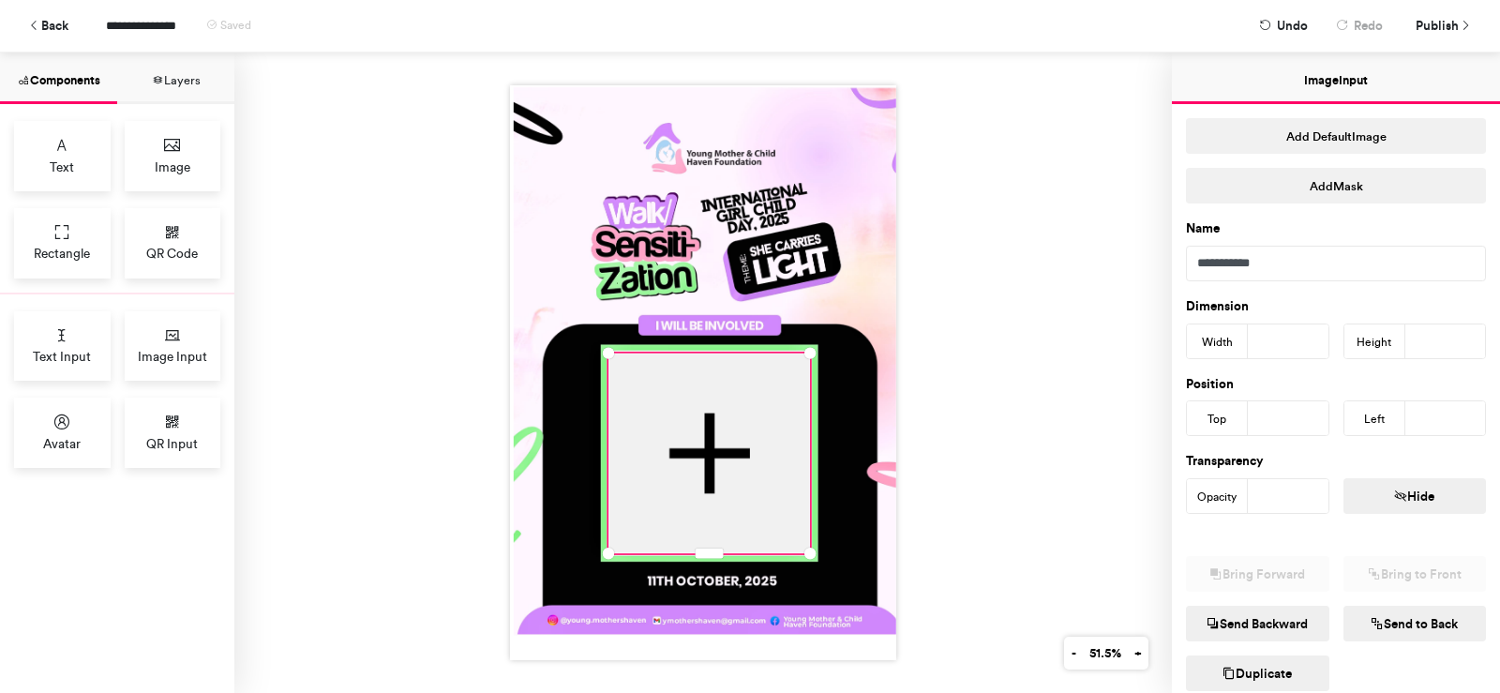
click at [1031, 375] on div at bounding box center [703, 373] width 938 height 640
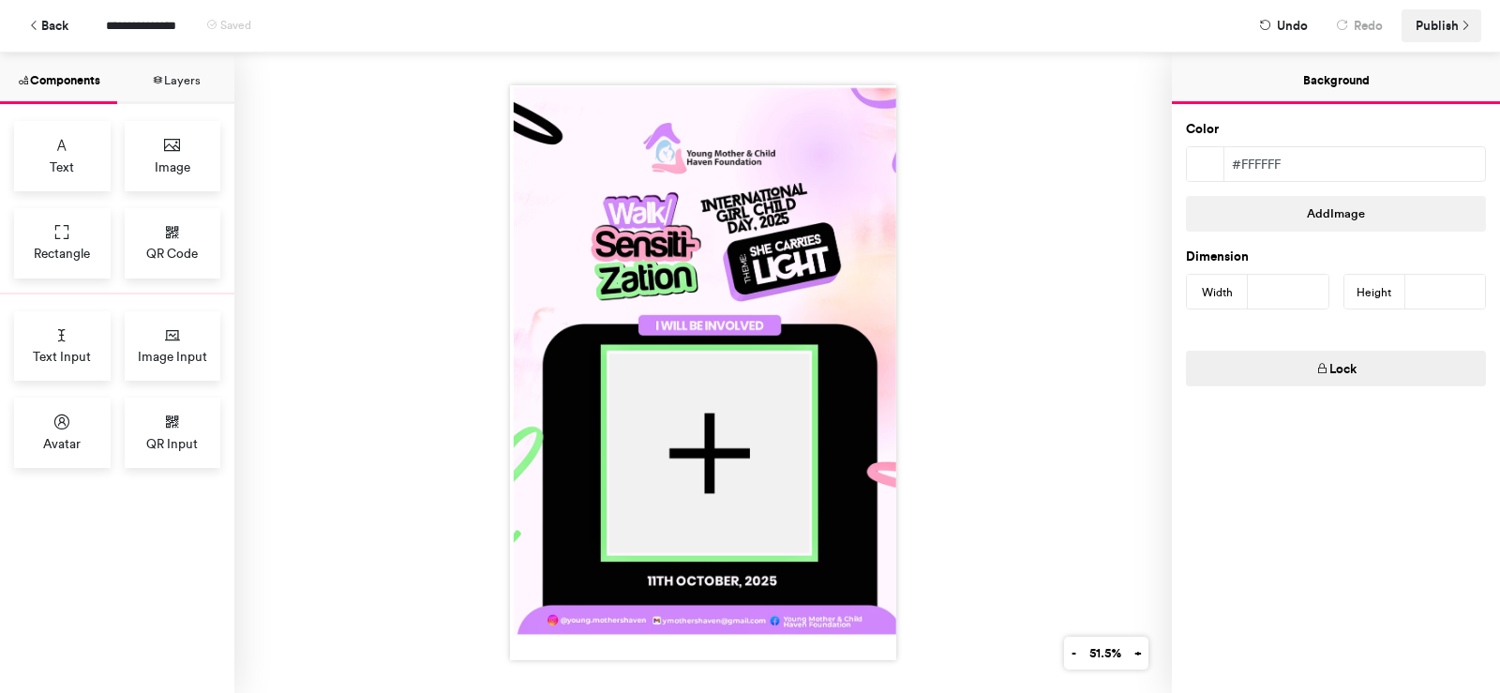
click at [1427, 29] on span "Publish" at bounding box center [1437, 25] width 43 height 33
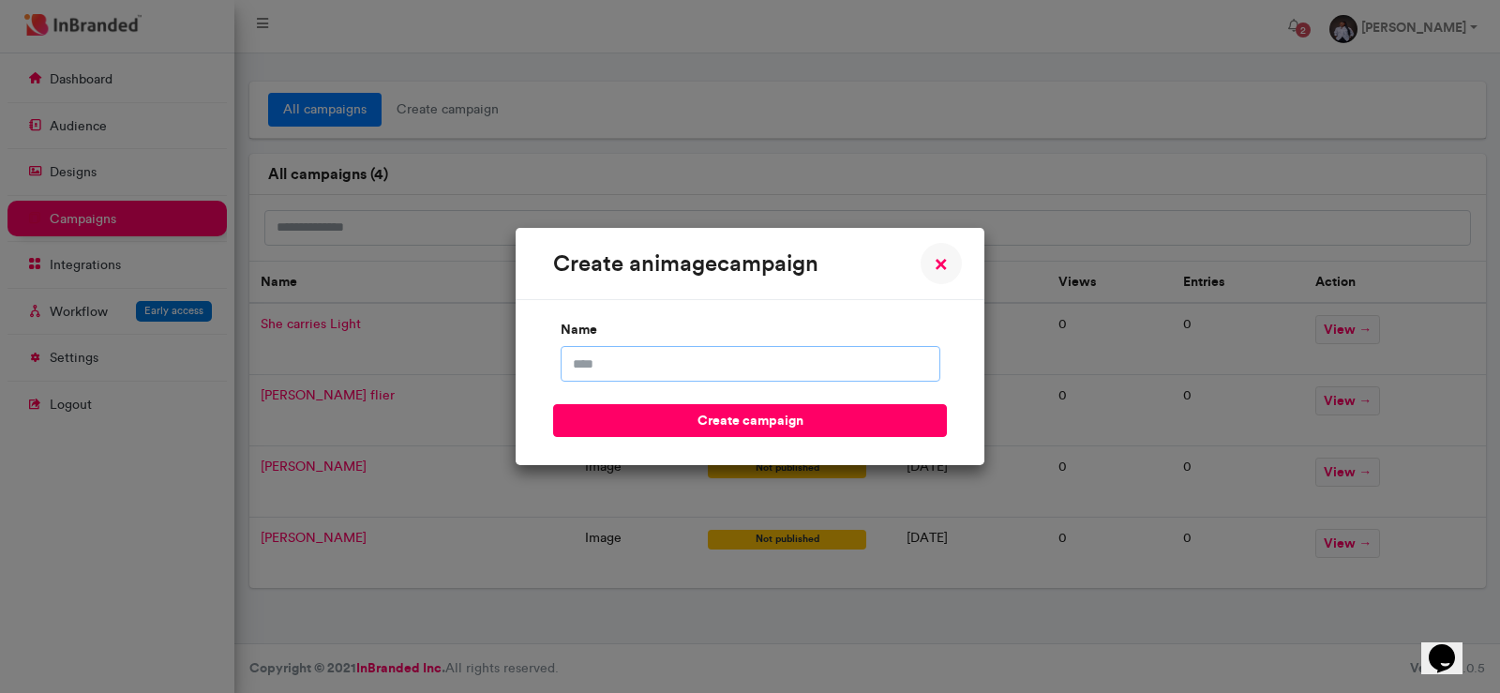
click at [663, 379] on input "name" at bounding box center [751, 364] width 380 height 36
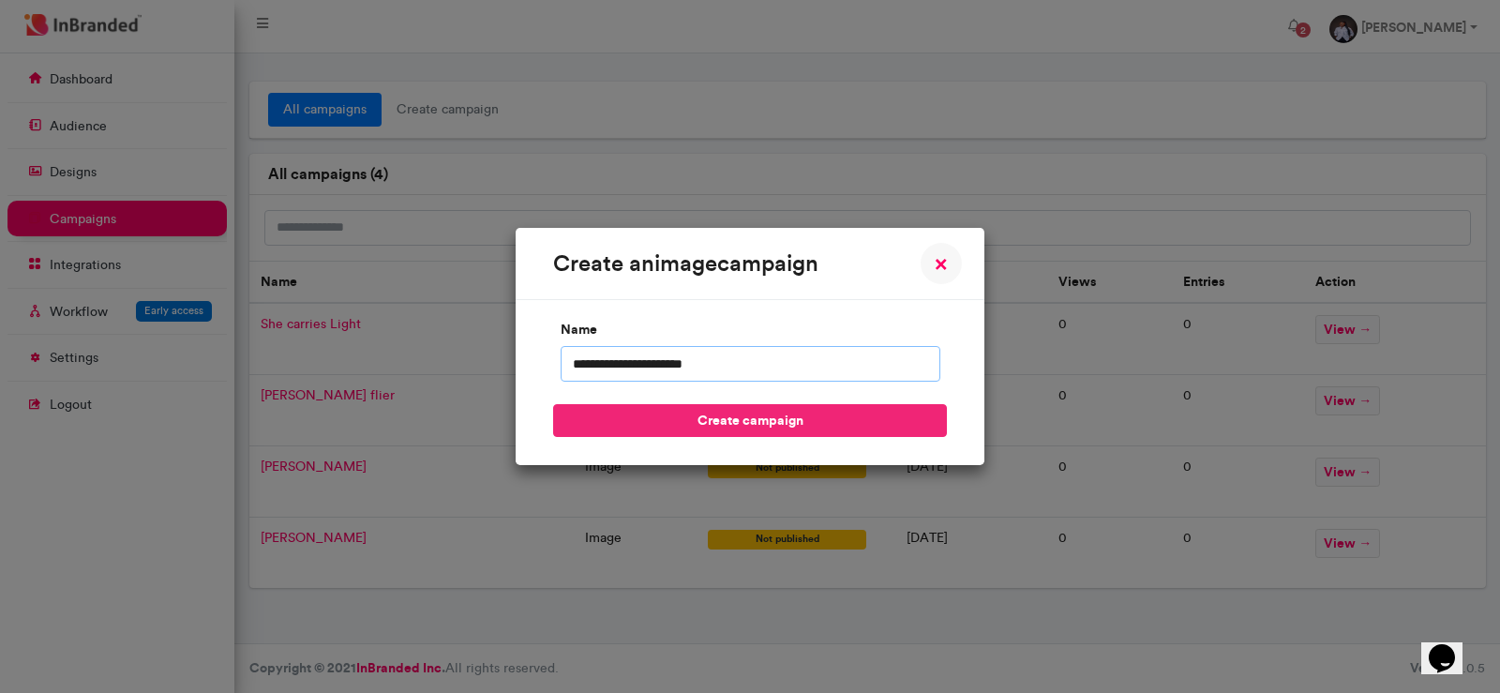
type input "**********"
click at [802, 427] on button "create campaign" at bounding box center [750, 420] width 394 height 33
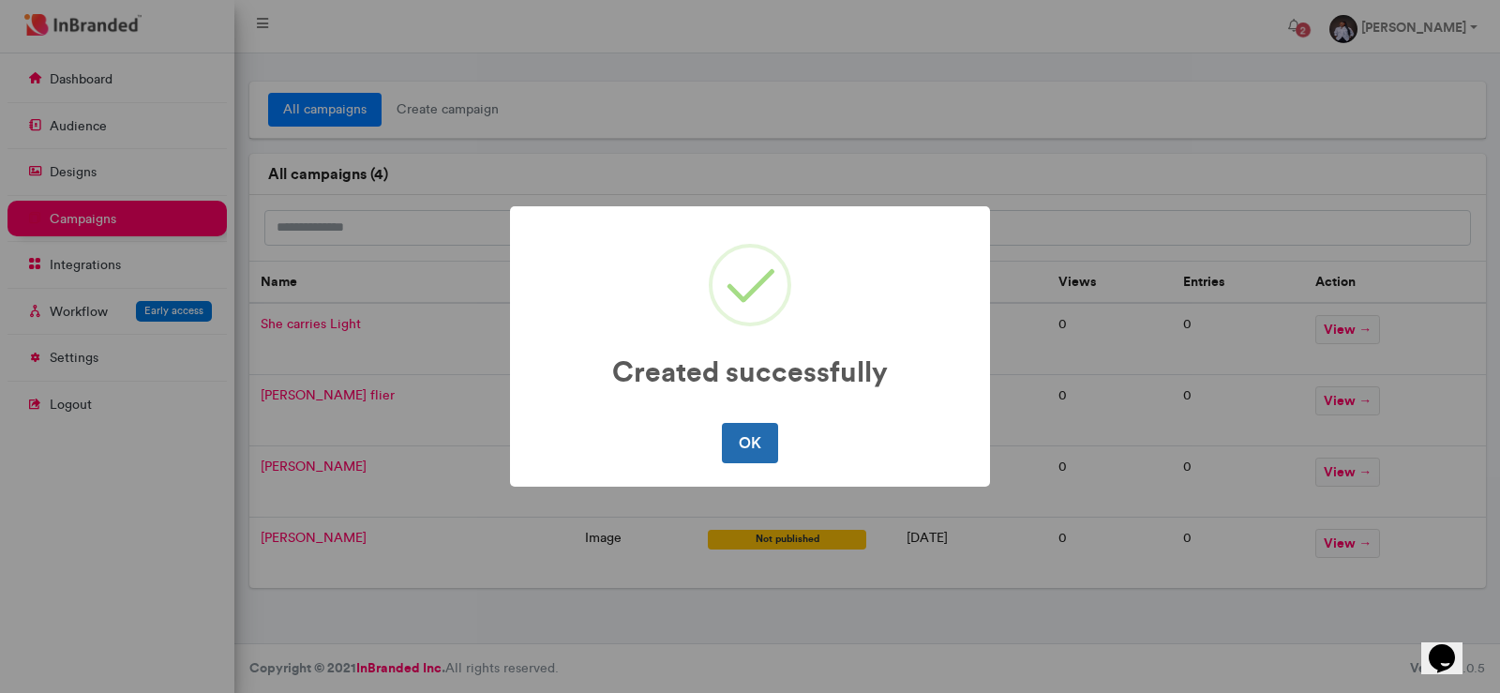
click at [758, 444] on button "OK" at bounding box center [749, 442] width 55 height 39
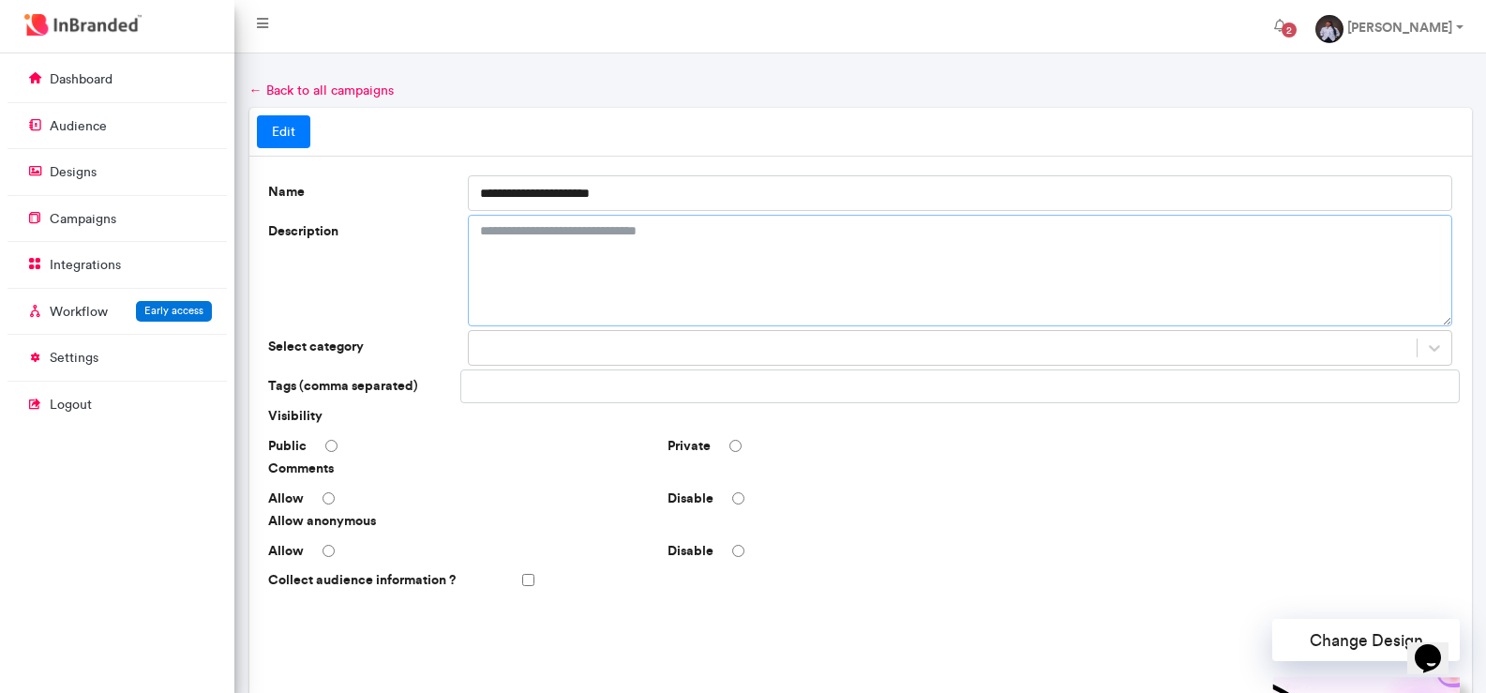
click at [612, 241] on textarea "Description" at bounding box center [960, 271] width 985 height 112
click at [707, 236] on textarea "**********" at bounding box center [960, 271] width 985 height 112
type textarea "**********"
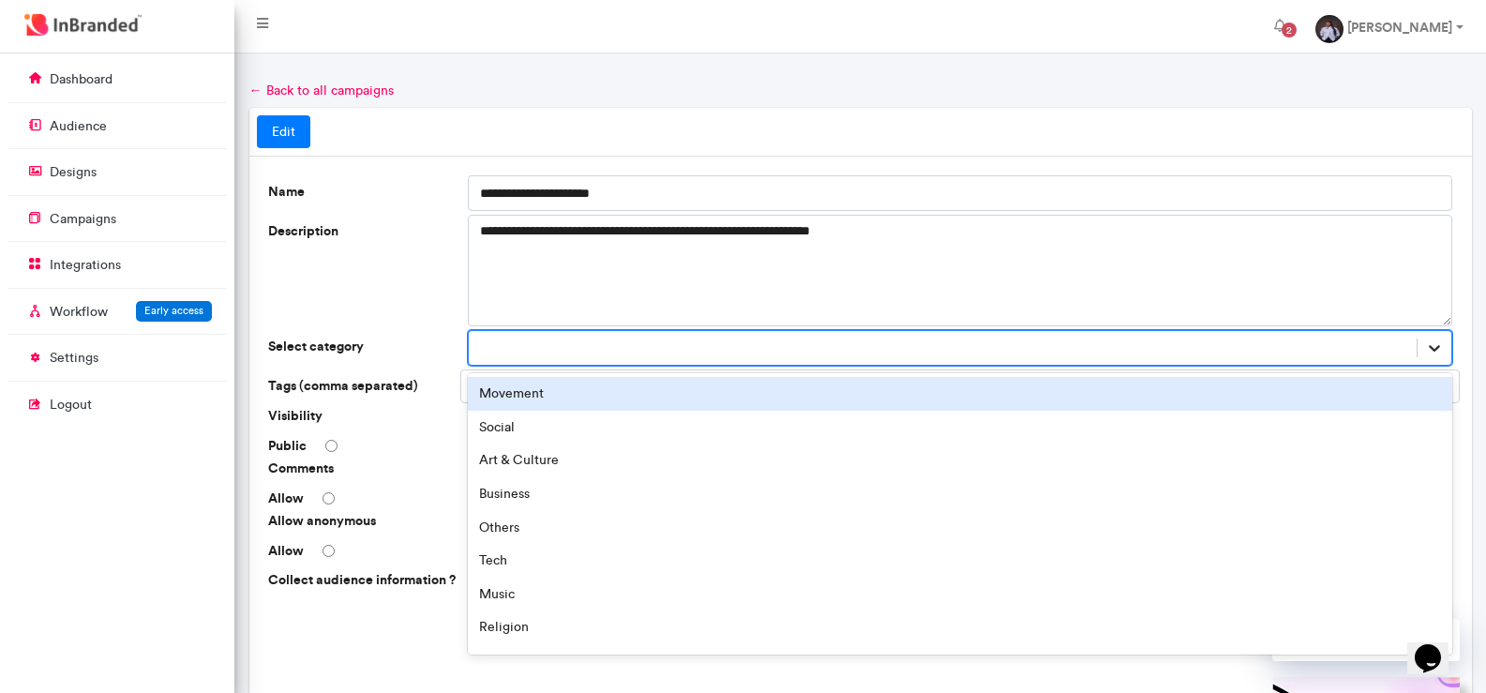
click at [1445, 347] on div at bounding box center [1435, 348] width 34 height 34
click at [1302, 400] on div "Movement" at bounding box center [960, 394] width 985 height 34
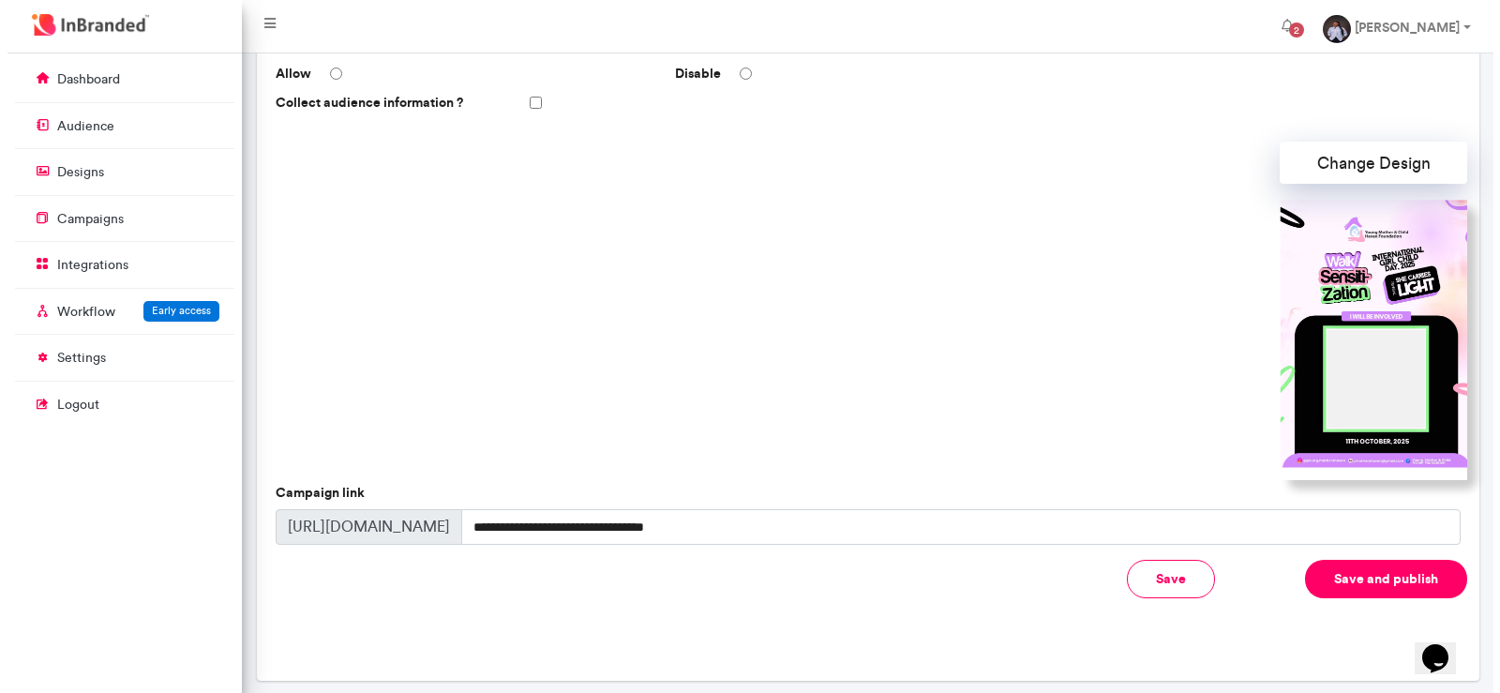
scroll to position [483, 0]
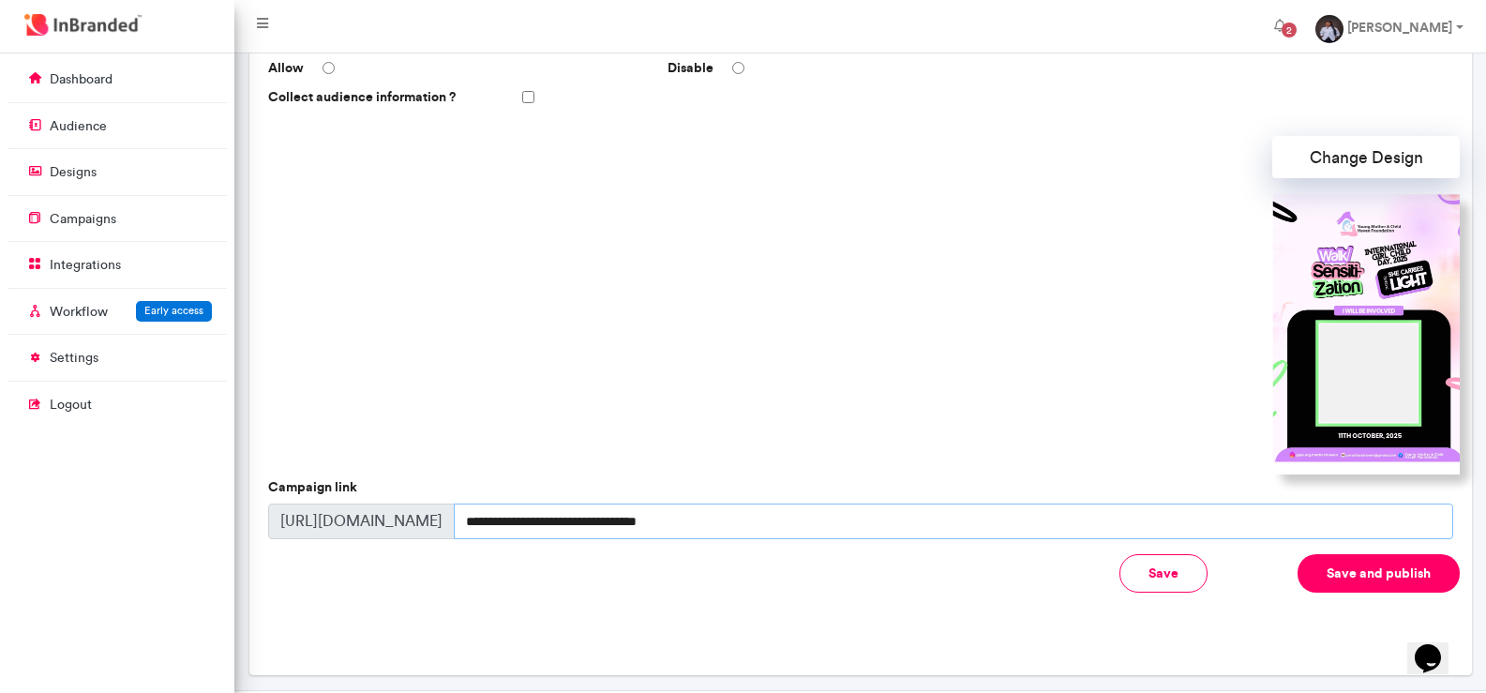
click at [843, 525] on input "**********" at bounding box center [954, 522] width 1000 height 36
type input "*"
click at [1359, 558] on button "Save and publish" at bounding box center [1379, 573] width 162 height 38
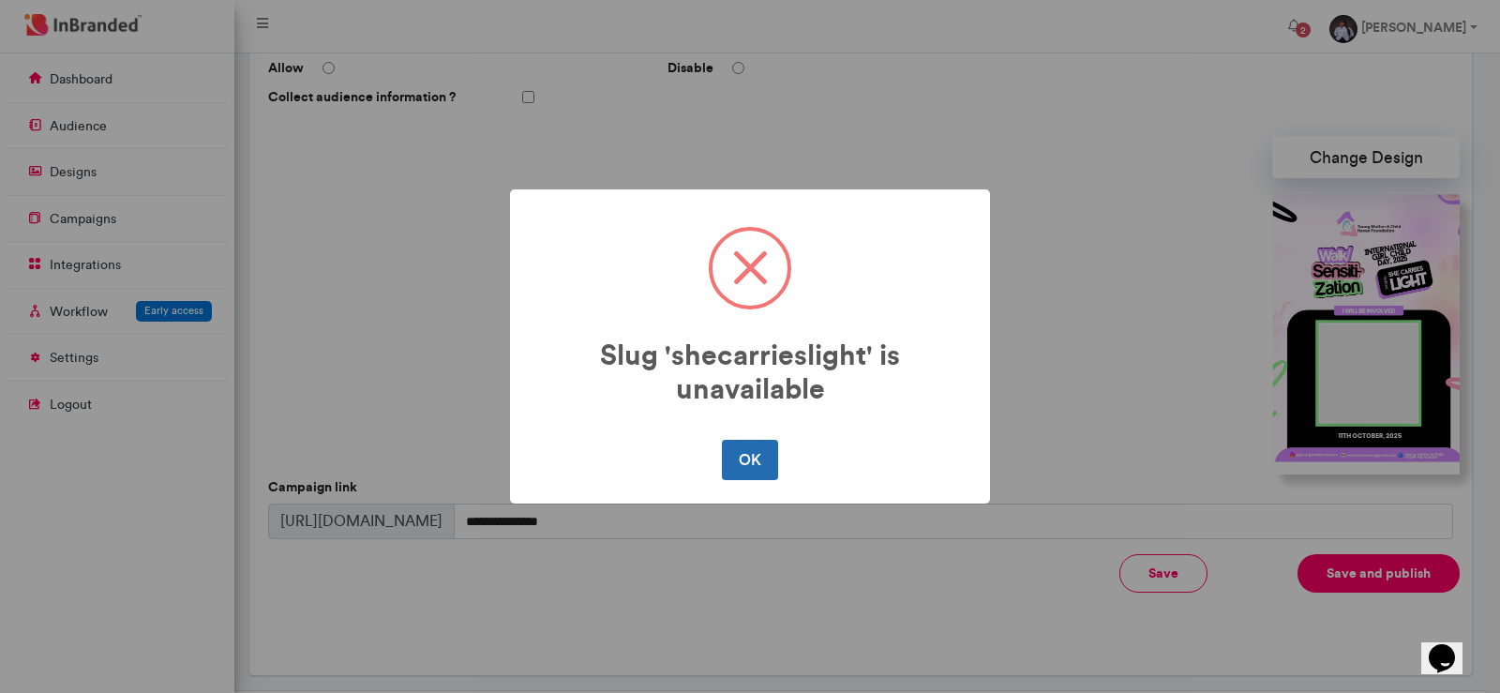
click at [759, 465] on button "OK" at bounding box center [749, 459] width 55 height 39
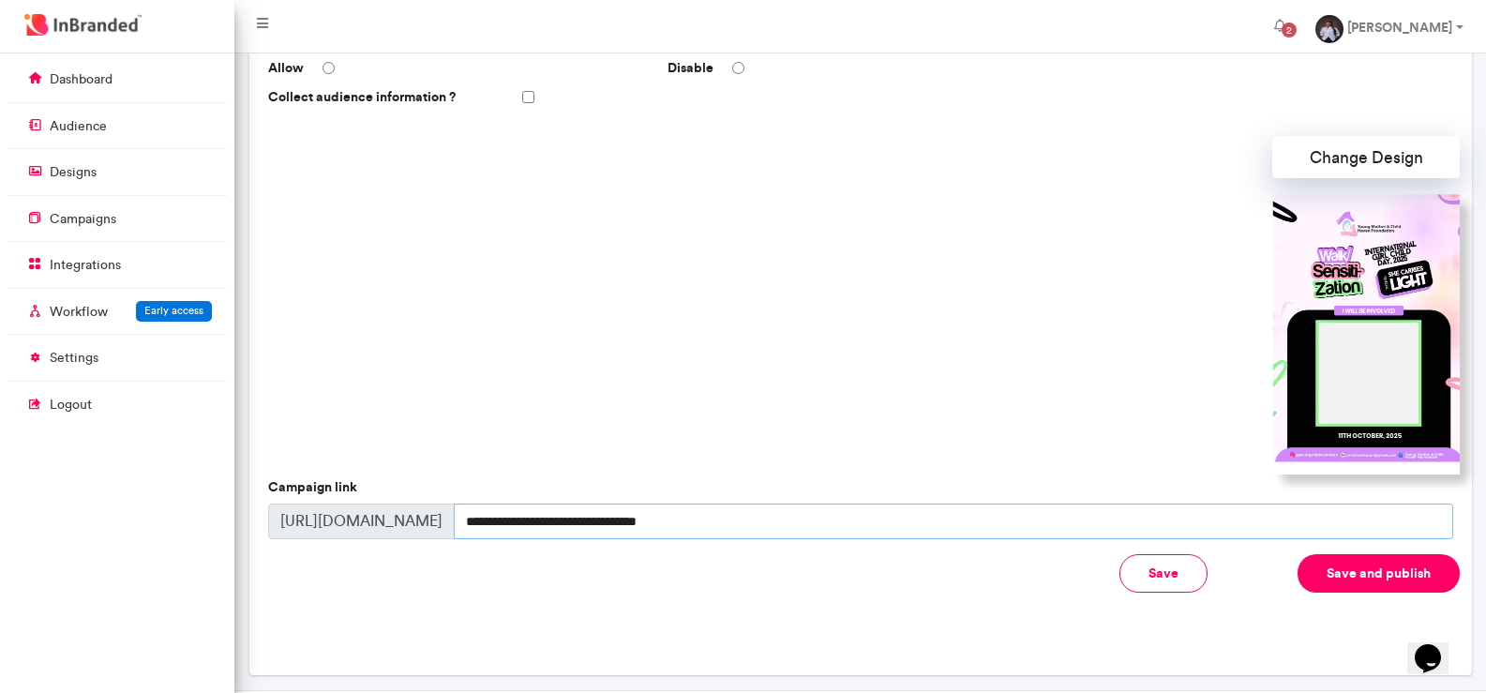
click at [702, 528] on input "**********" at bounding box center [954, 522] width 1000 height 36
type input "*"
click at [1380, 564] on button "Save and publish" at bounding box center [1379, 573] width 162 height 38
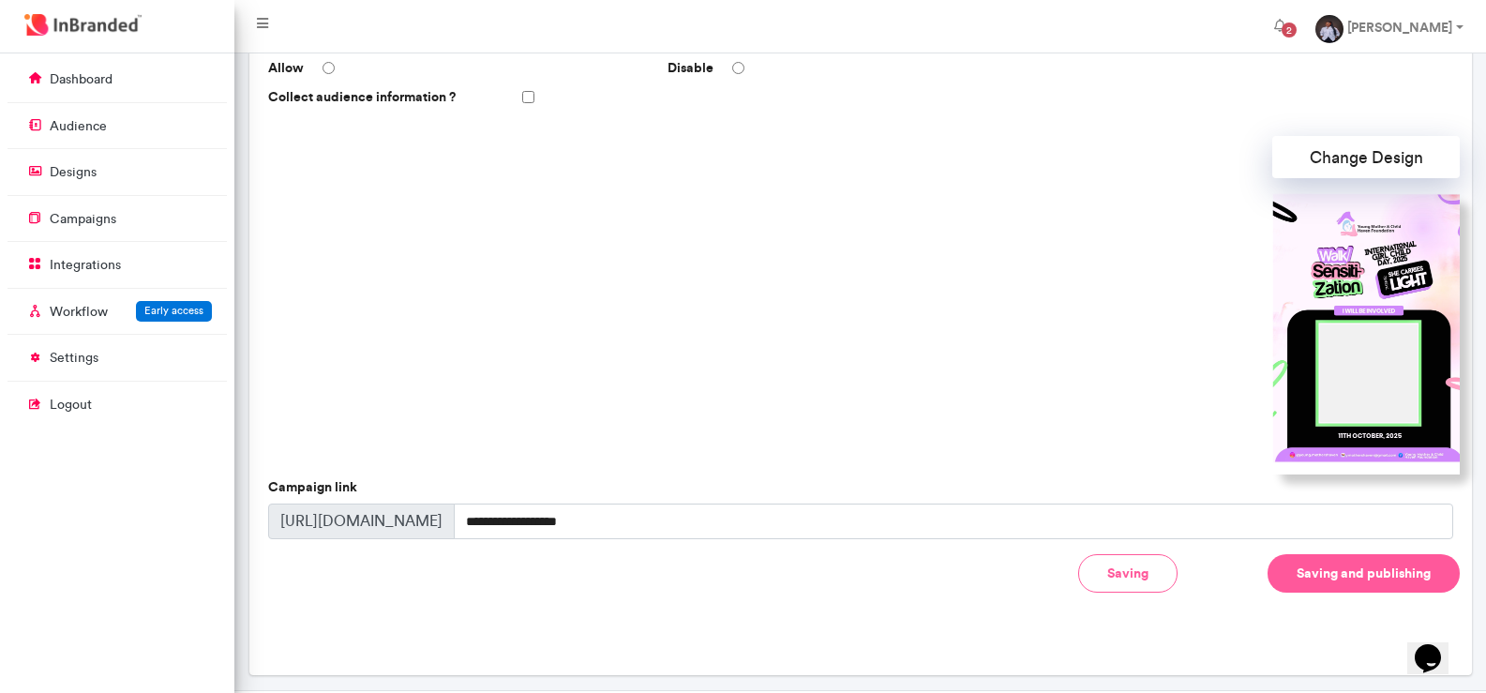
type input "**********"
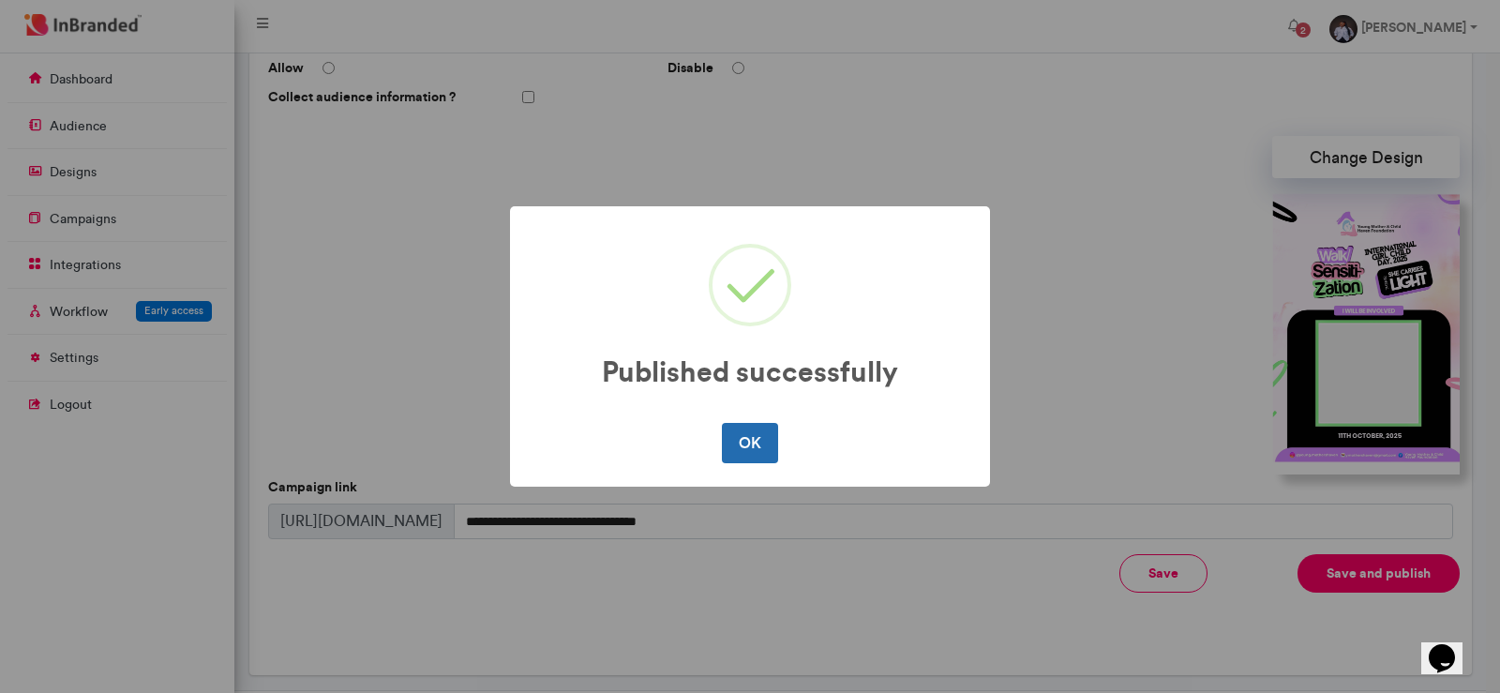
click at [756, 460] on button "OK" at bounding box center [749, 442] width 55 height 39
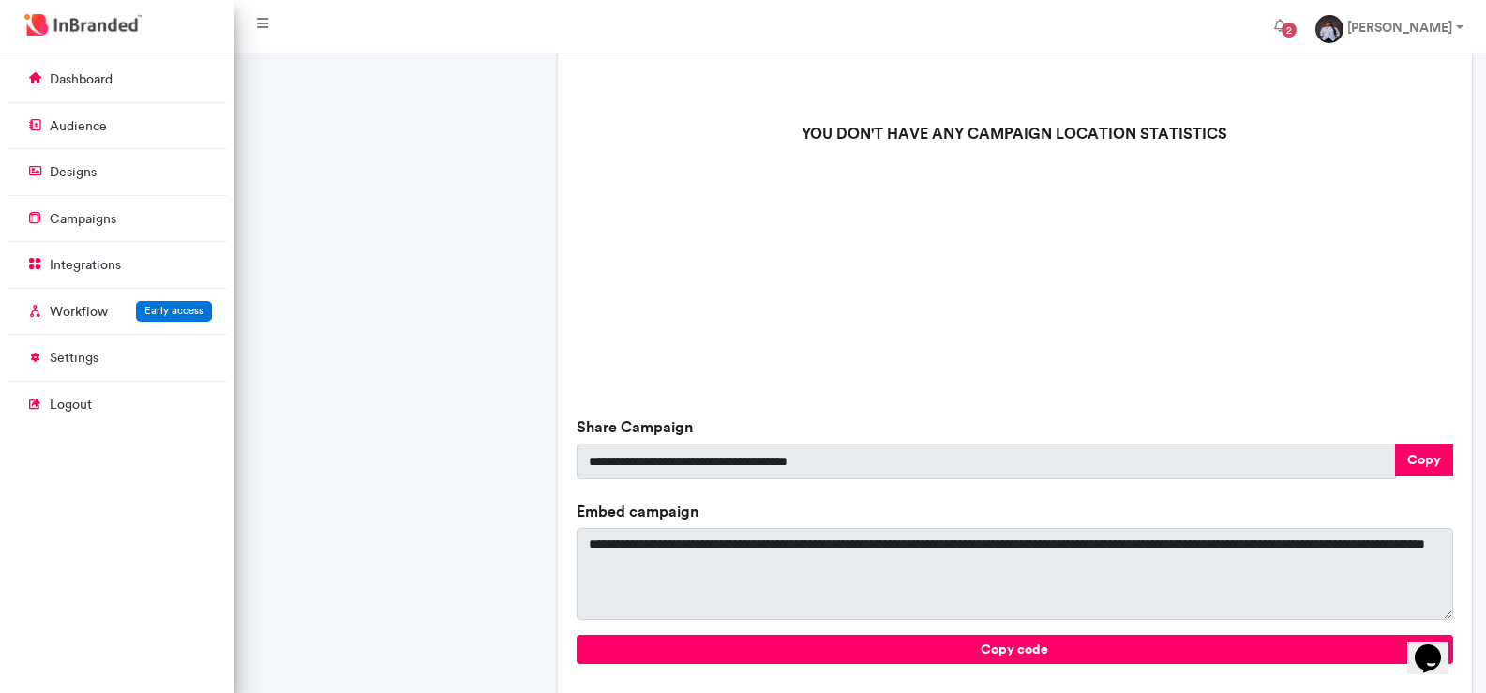
scroll to position [543, 0]
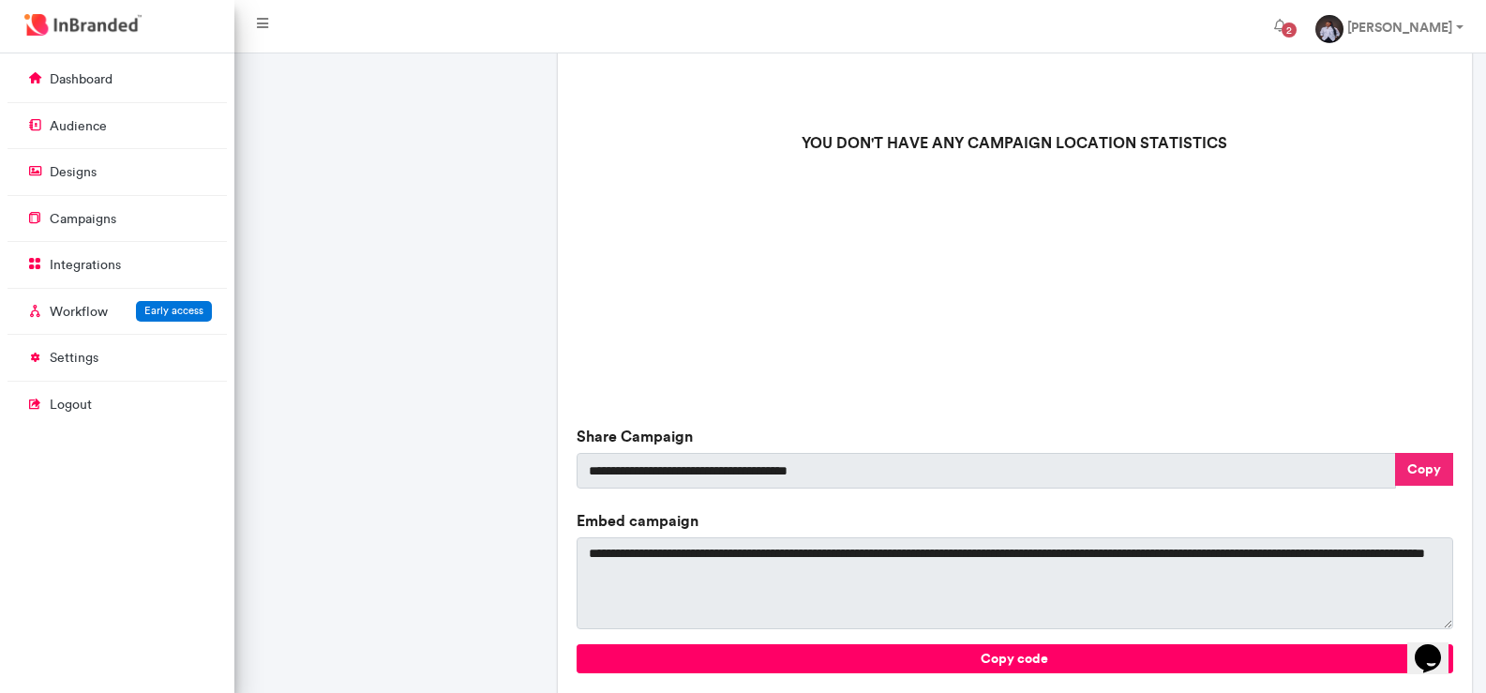
click at [1431, 474] on button "Copy" at bounding box center [1424, 469] width 58 height 33
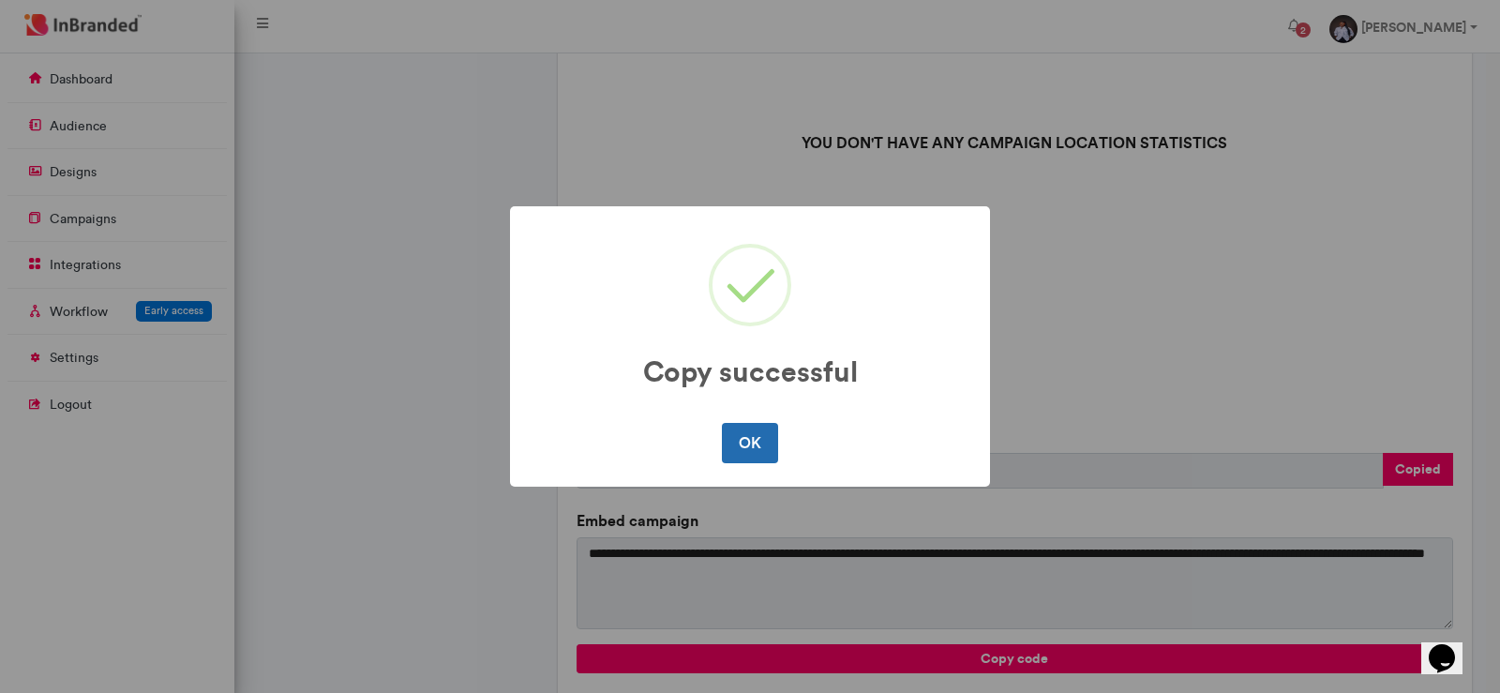
click at [735, 440] on button "OK" at bounding box center [749, 442] width 55 height 39
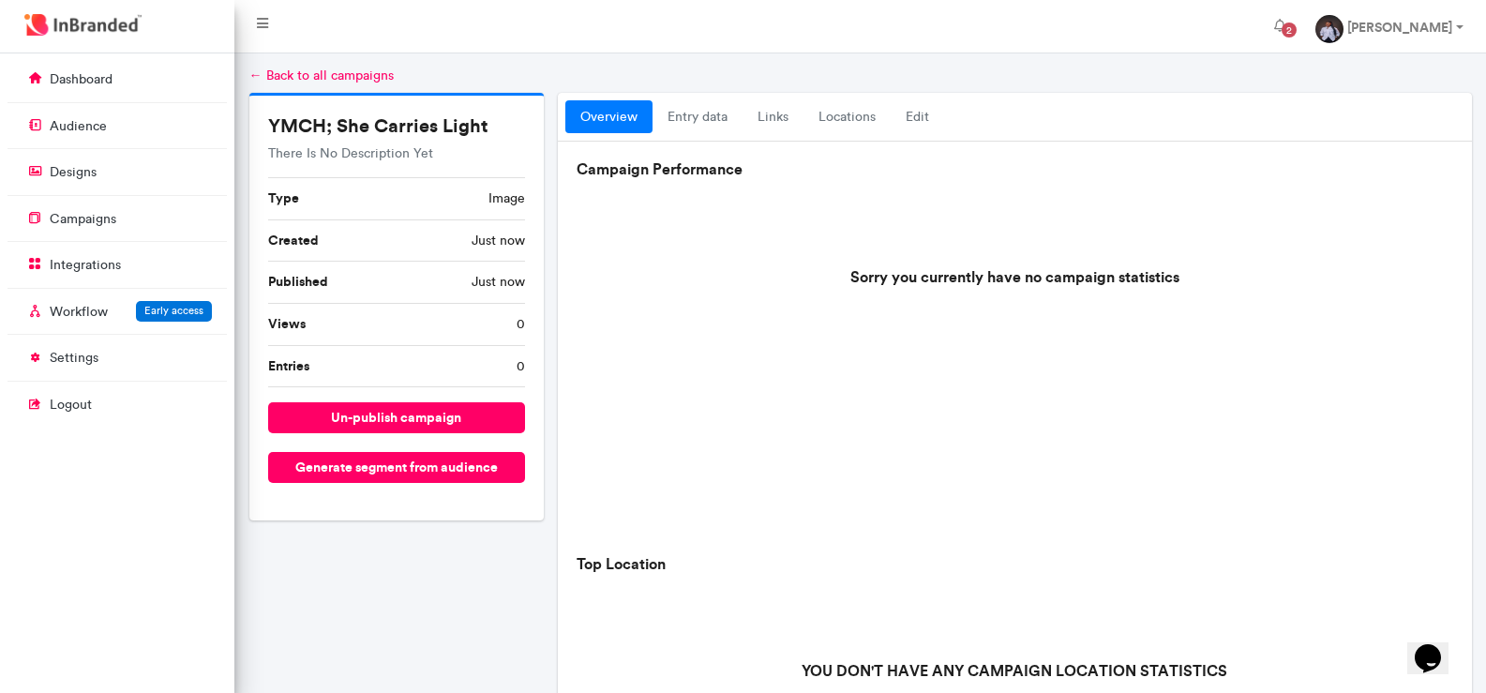
scroll to position [0, 0]
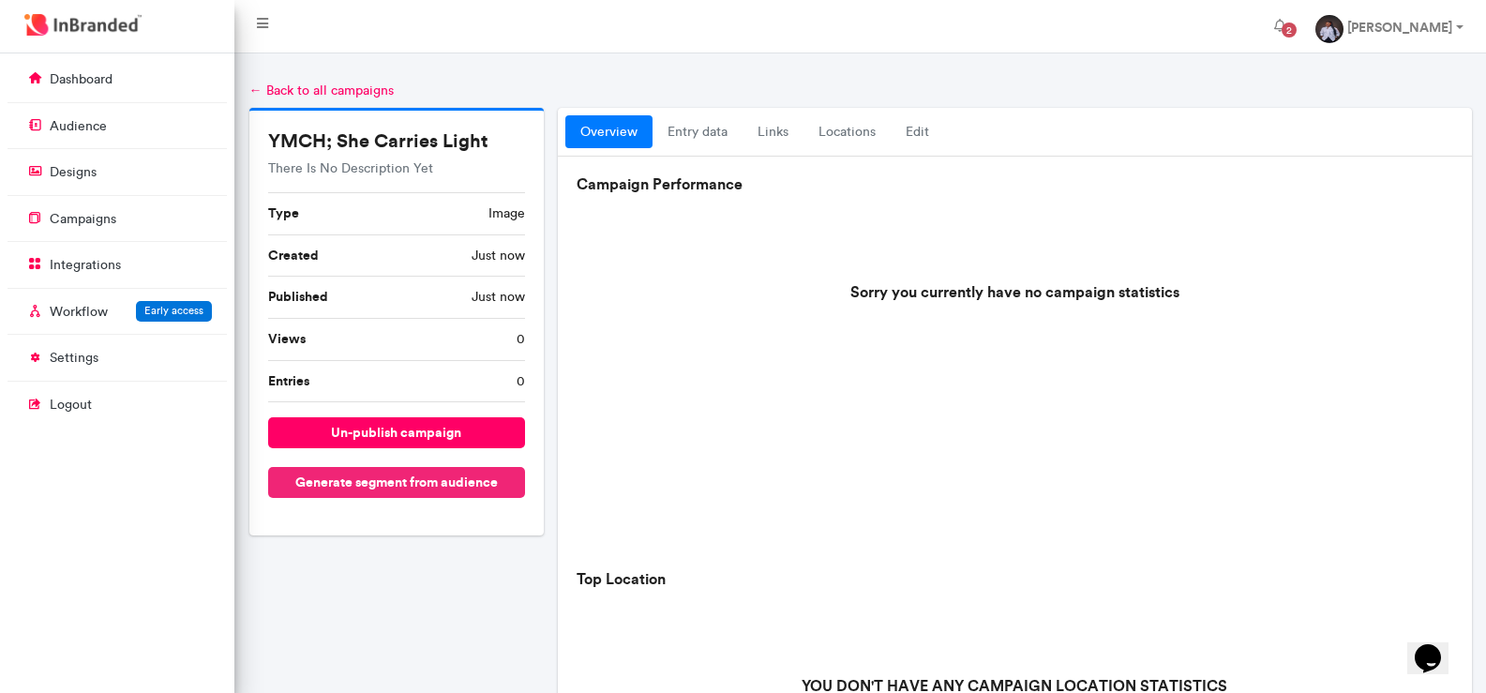
click at [419, 477] on button "Generate segment from audience" at bounding box center [397, 482] width 258 height 31
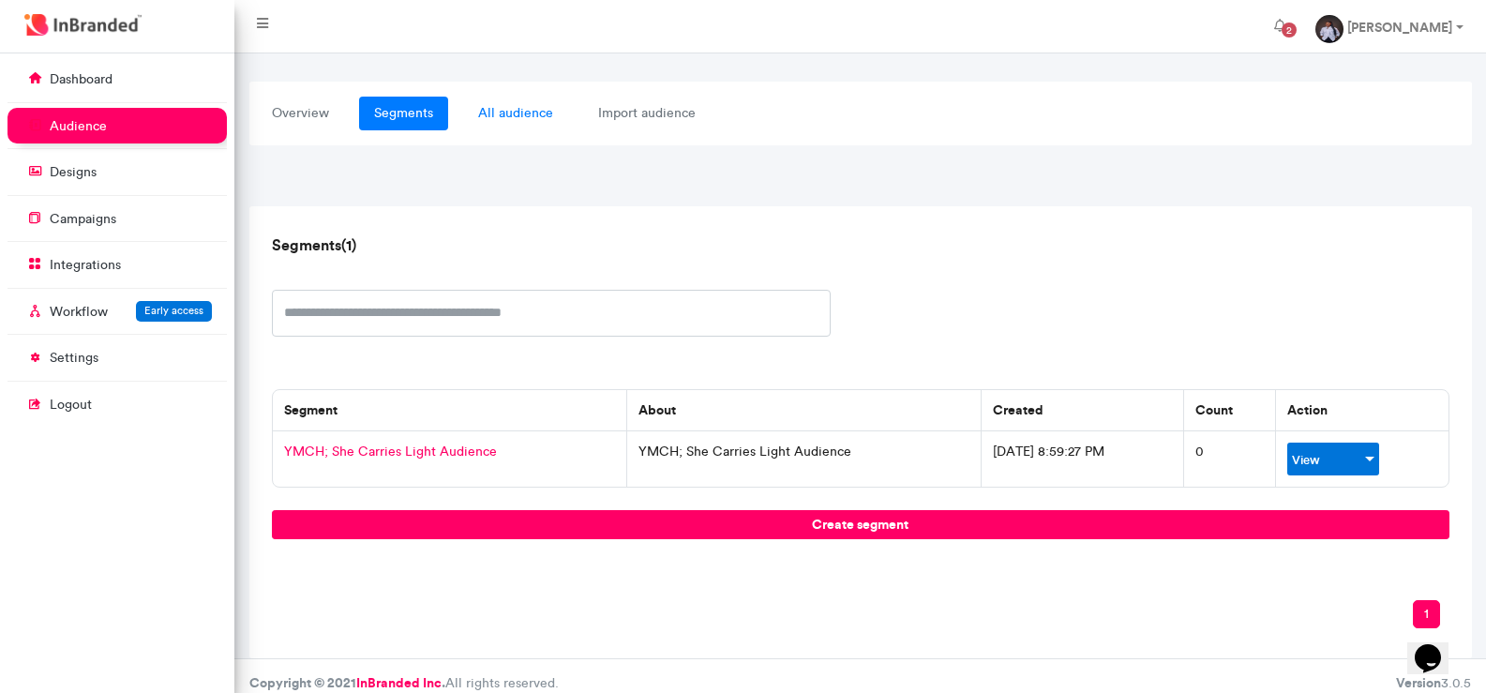
click at [517, 110] on link "all audience" at bounding box center [515, 114] width 105 height 34
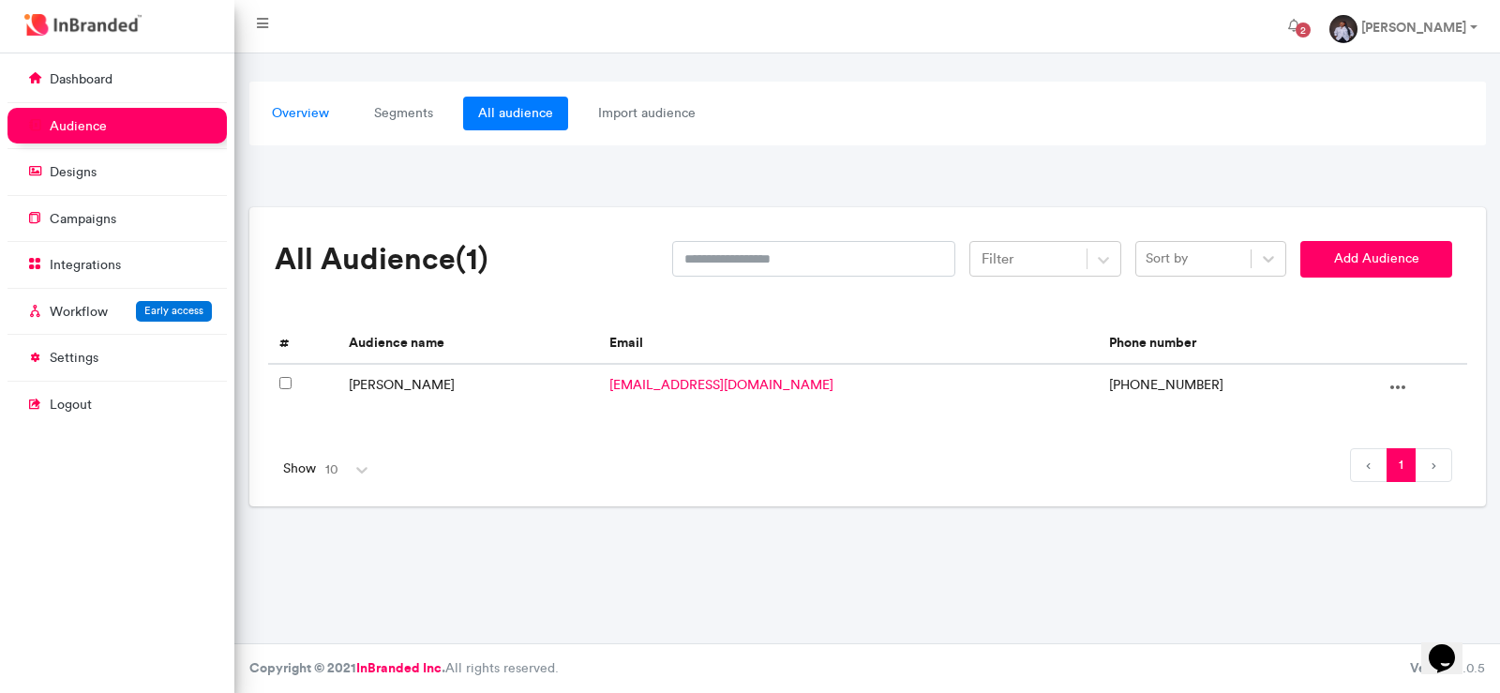
click at [282, 113] on link "overview" at bounding box center [300, 114] width 87 height 34
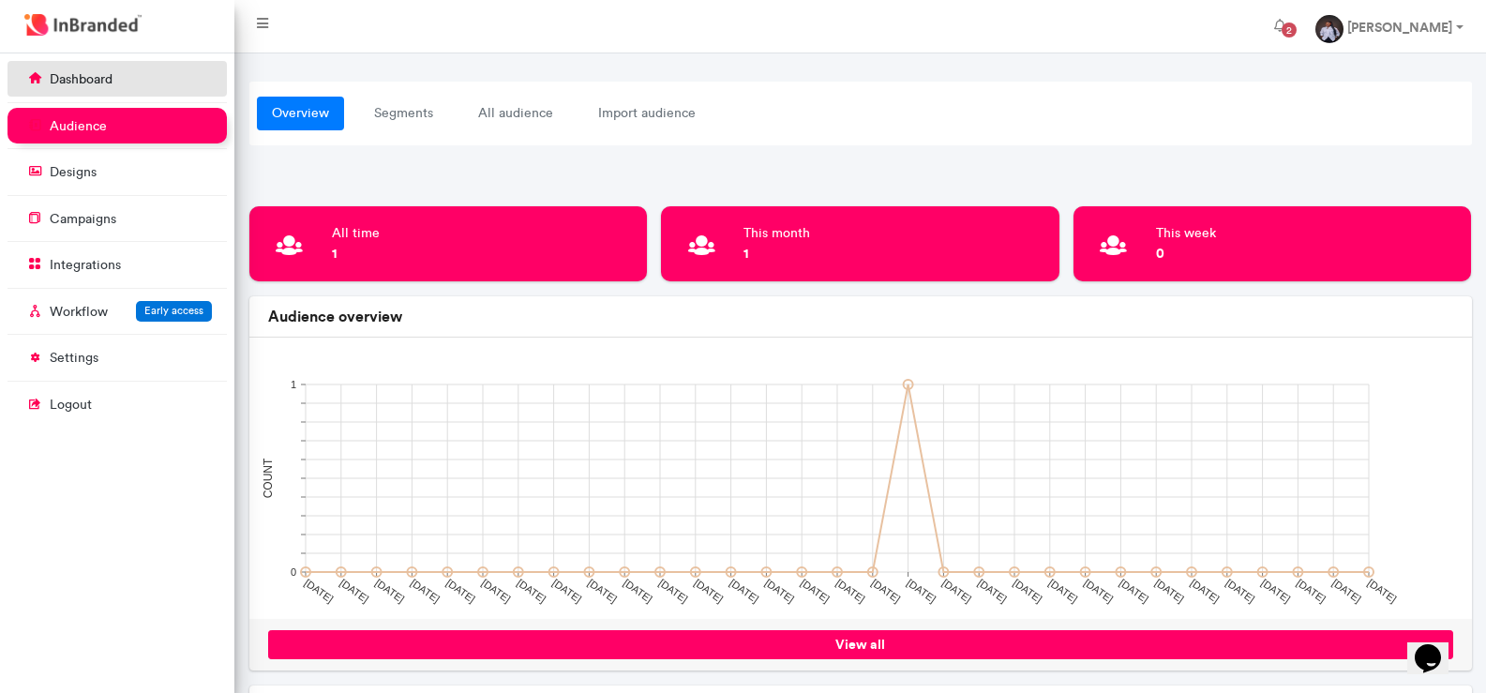
click at [68, 68] on link "dashboard" at bounding box center [117, 79] width 219 height 36
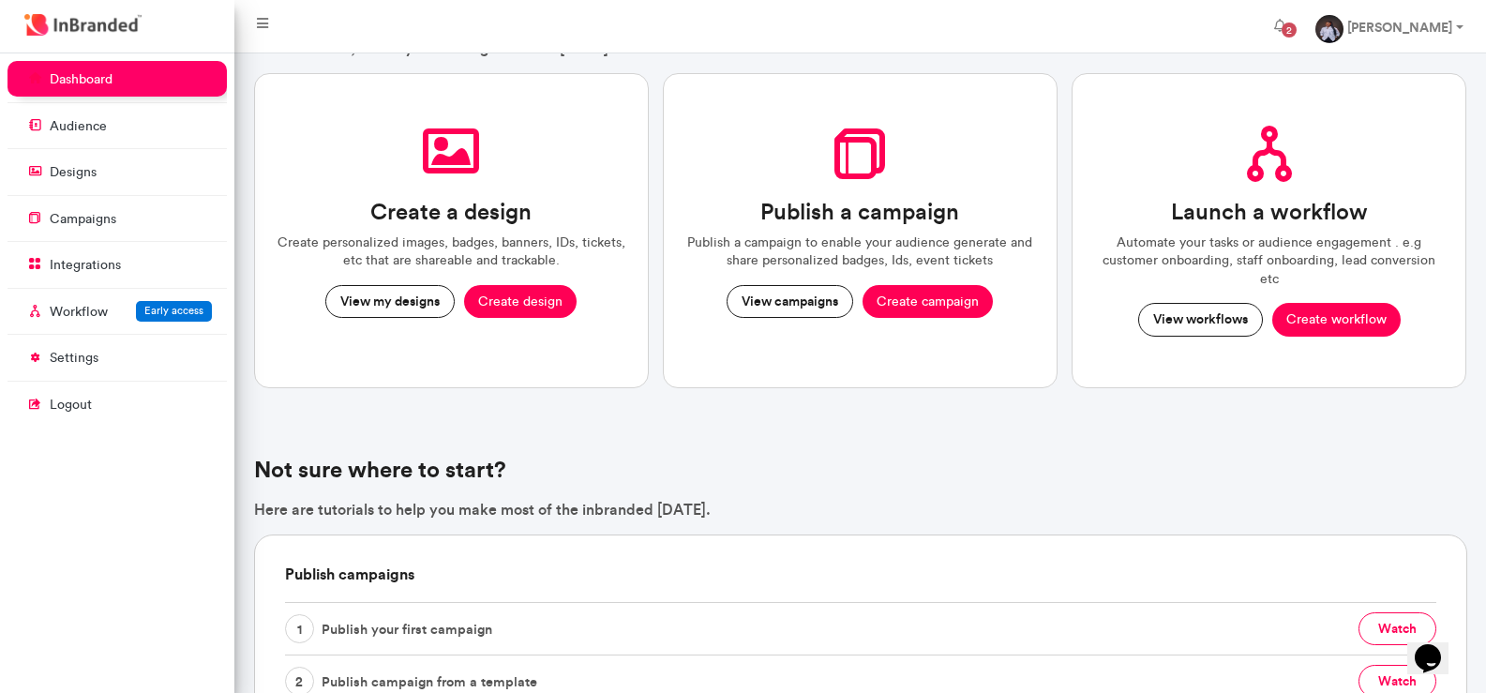
scroll to position [86, 0]
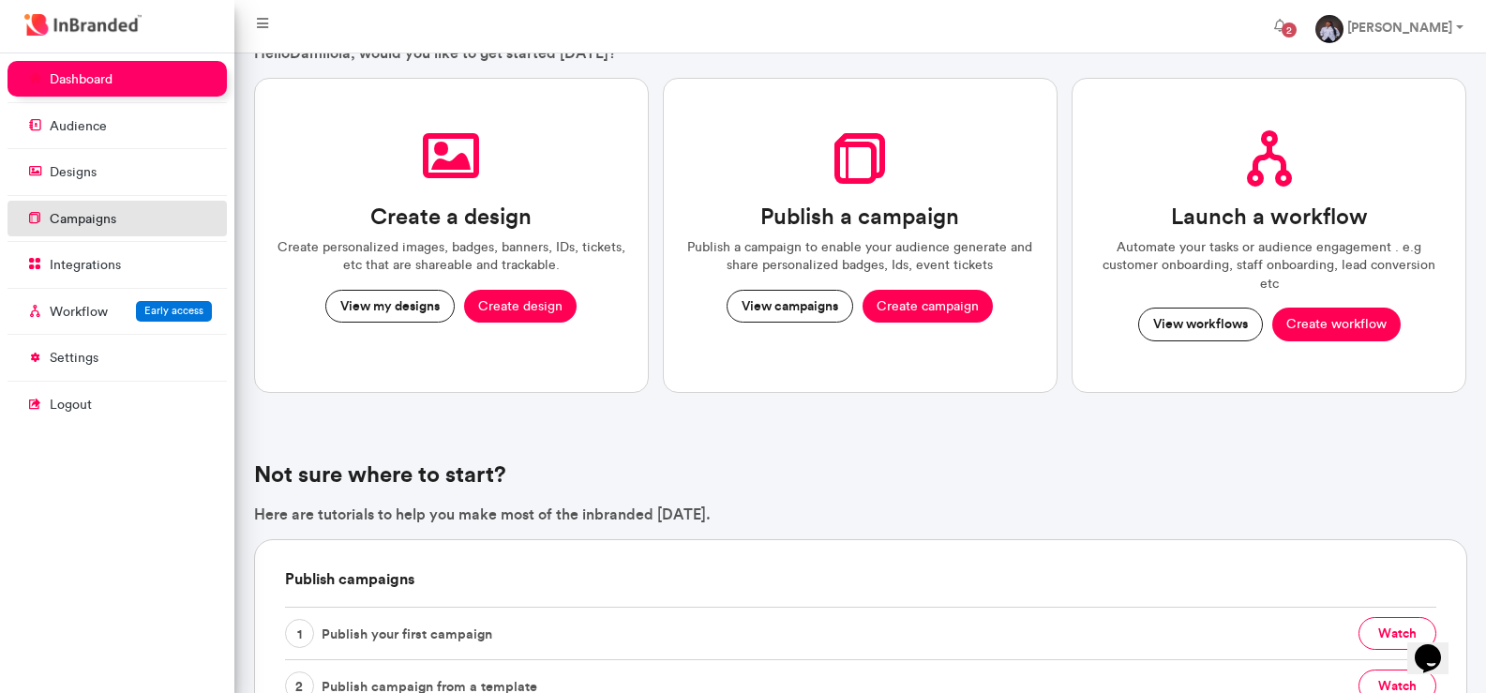
click at [90, 204] on link "campaigns" at bounding box center [117, 219] width 219 height 36
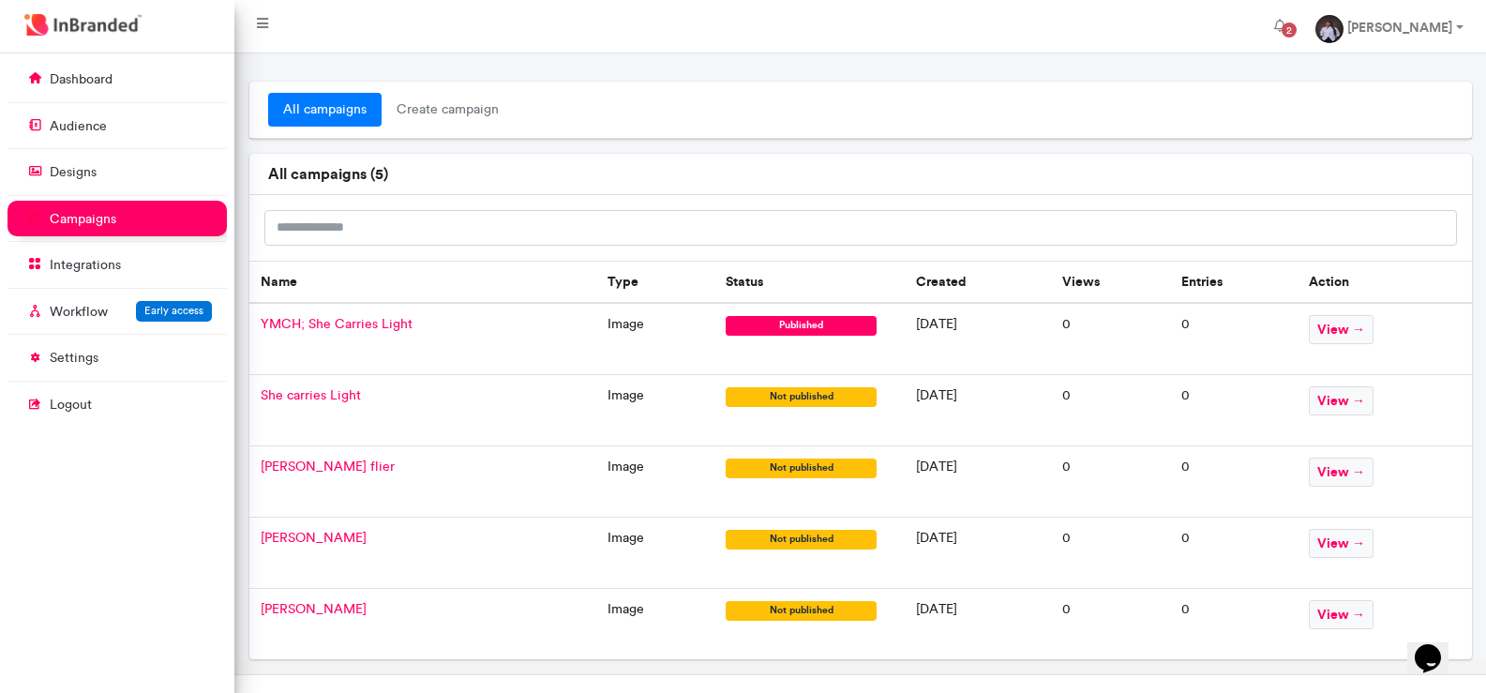
drag, startPoint x: 322, startPoint y: 392, endPoint x: 1463, endPoint y: 75, distance: 1184.3
click at [1463, 75] on div at bounding box center [860, 67] width 1252 height 28
